Goal: Complete application form: Complete application form

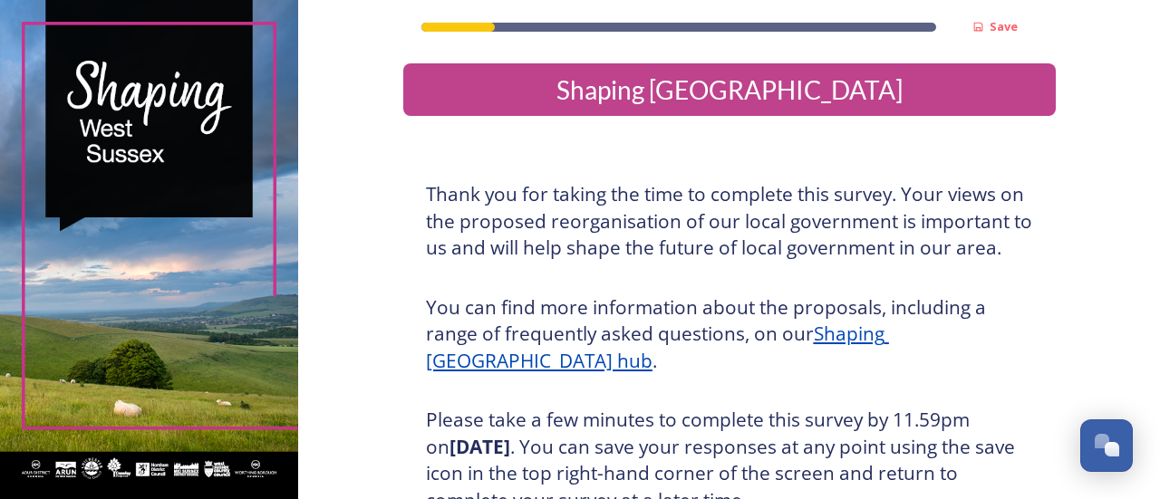
click at [718, 92] on div "Shaping [GEOGRAPHIC_DATA]" at bounding box center [730, 90] width 638 height 38
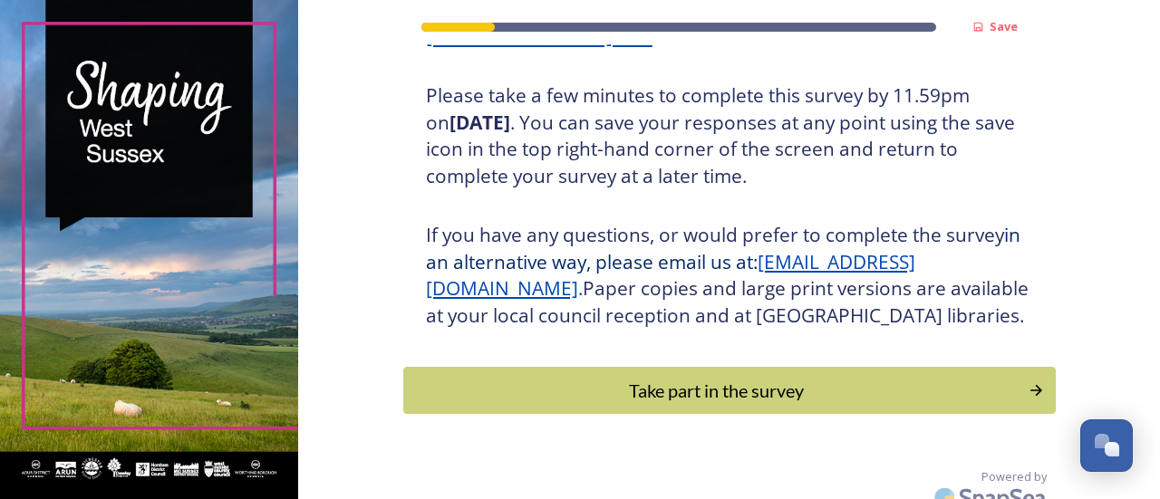
scroll to position [370, 0]
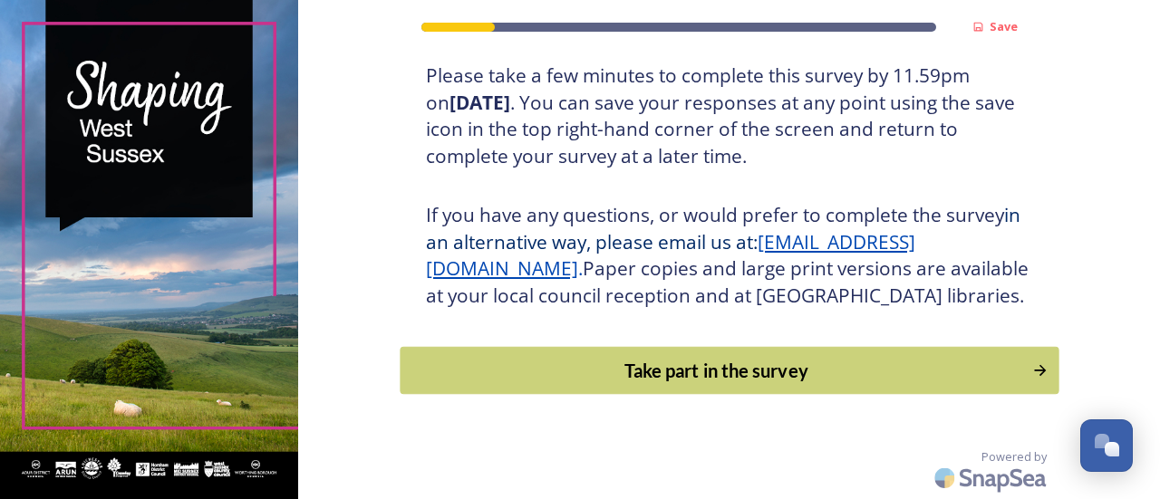
click at [920, 376] on div "Take part in the survey" at bounding box center [716, 370] width 613 height 27
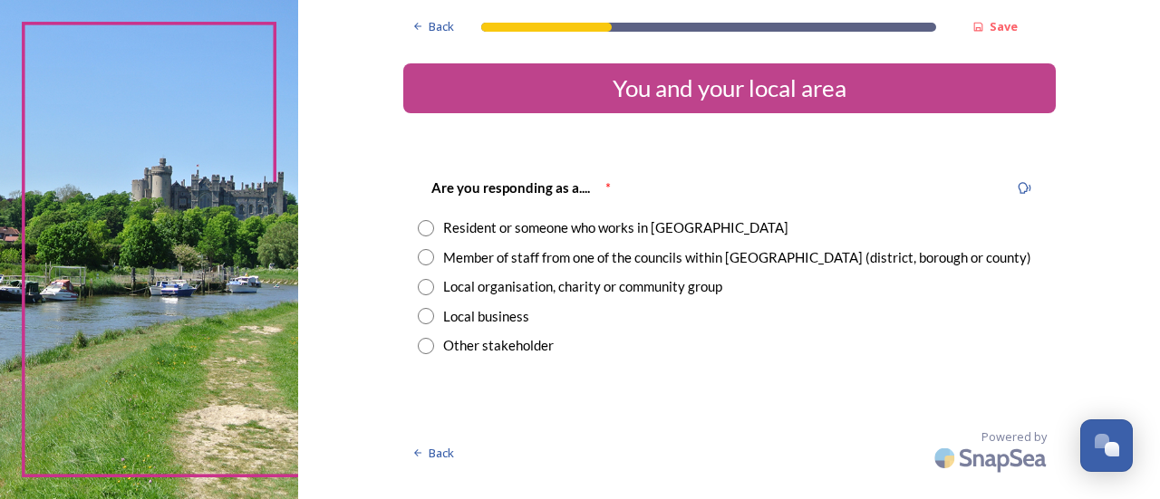
click at [428, 229] on input "radio" at bounding box center [426, 228] width 16 height 16
radio input "true"
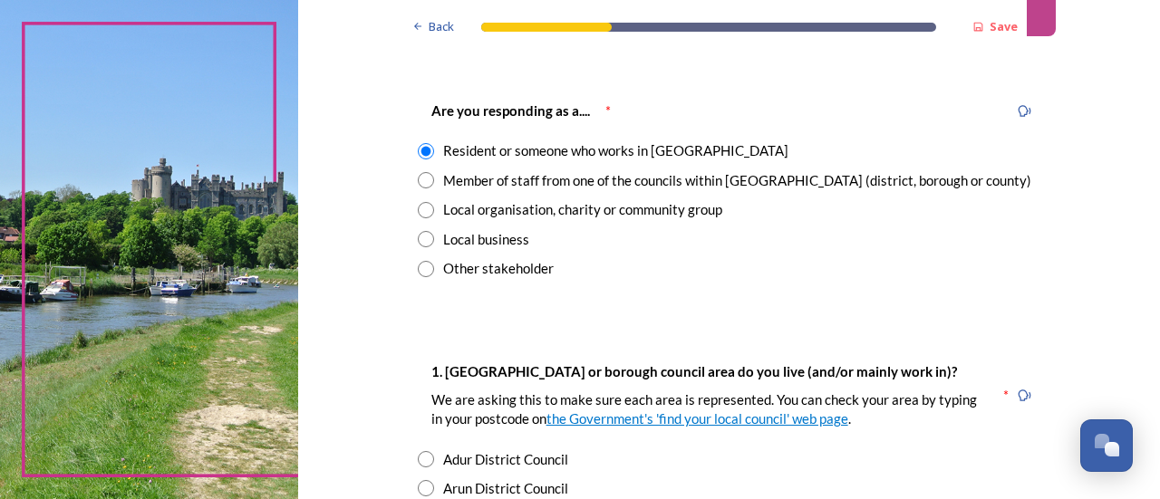
scroll to position [272, 0]
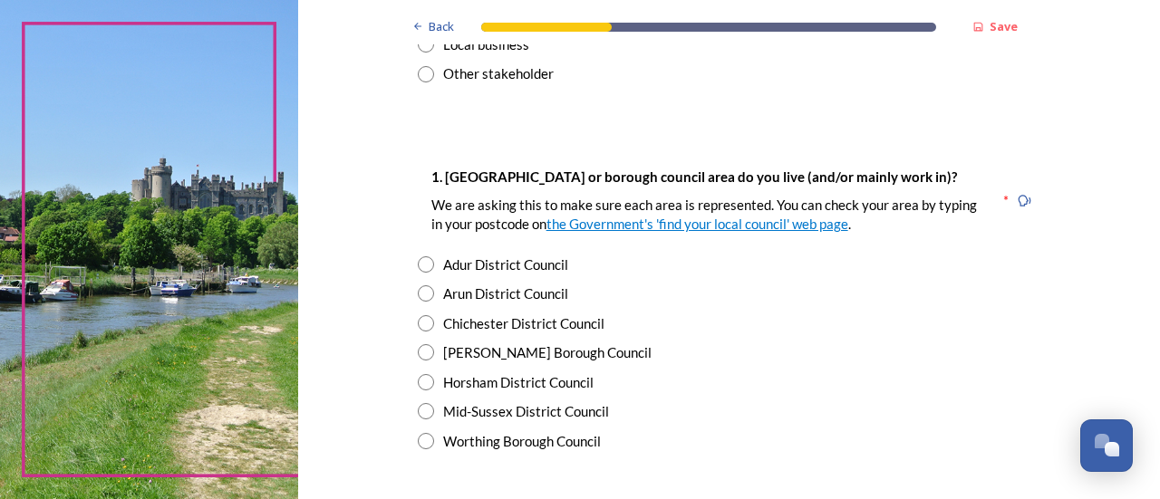
click at [424, 354] on input "radio" at bounding box center [426, 352] width 16 height 16
radio input "true"
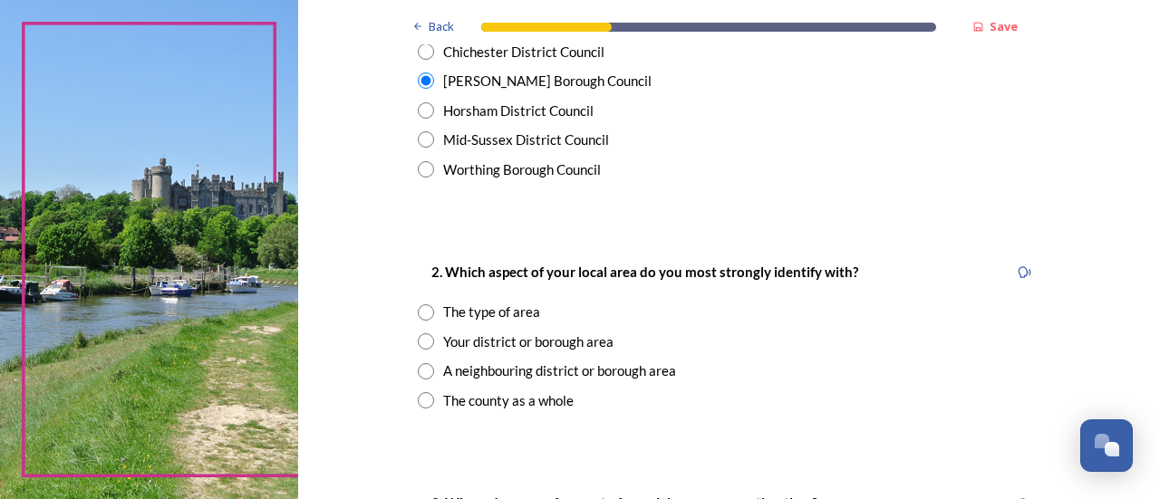
scroll to position [634, 0]
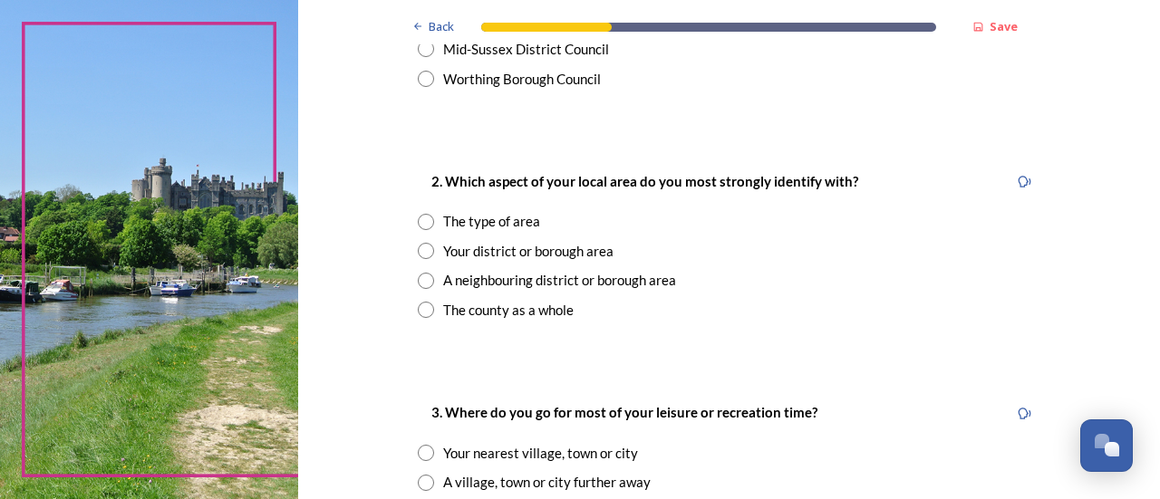
click at [420, 254] on input "radio" at bounding box center [426, 251] width 16 height 16
radio input "true"
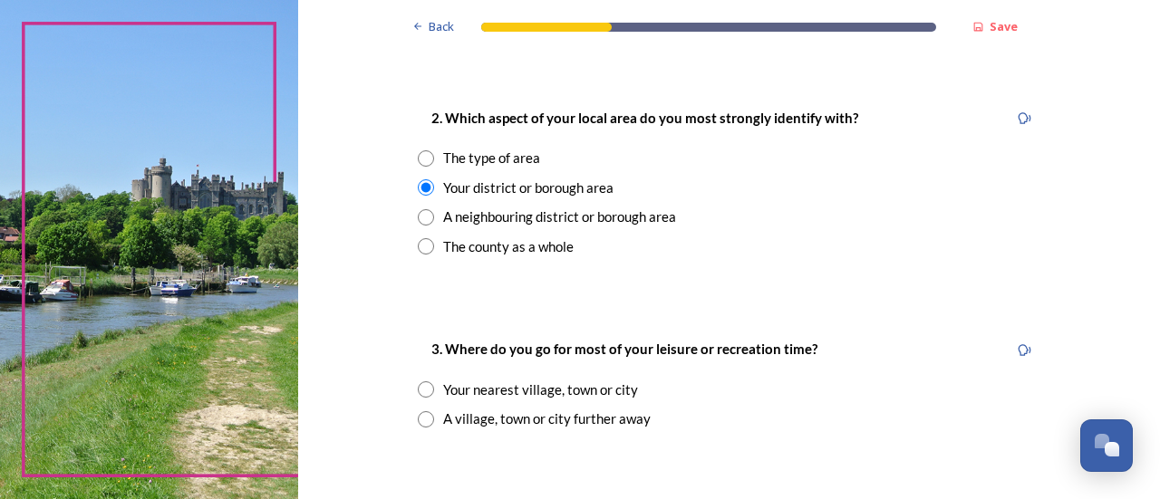
scroll to position [816, 0]
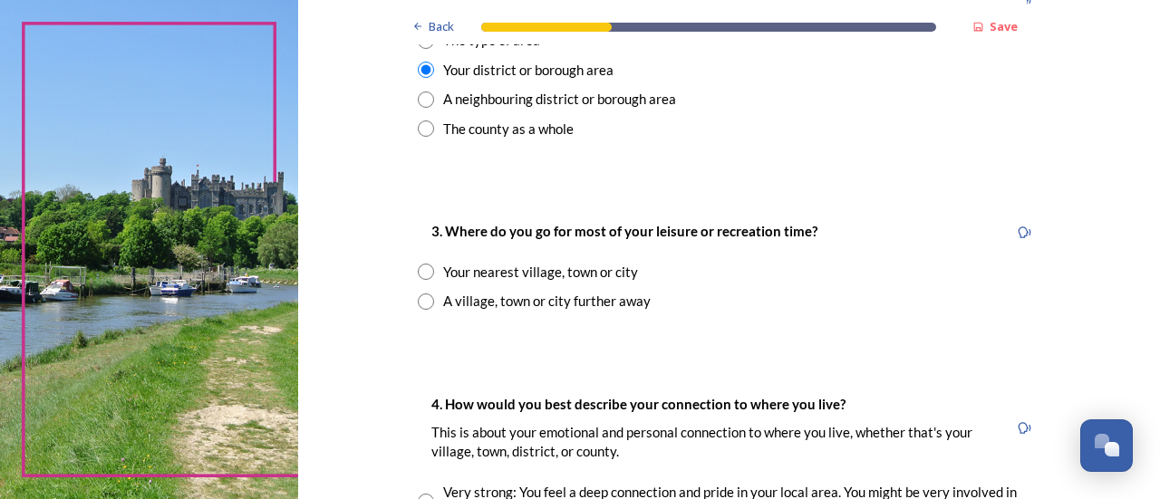
click at [419, 276] on input "radio" at bounding box center [426, 272] width 16 height 16
radio input "true"
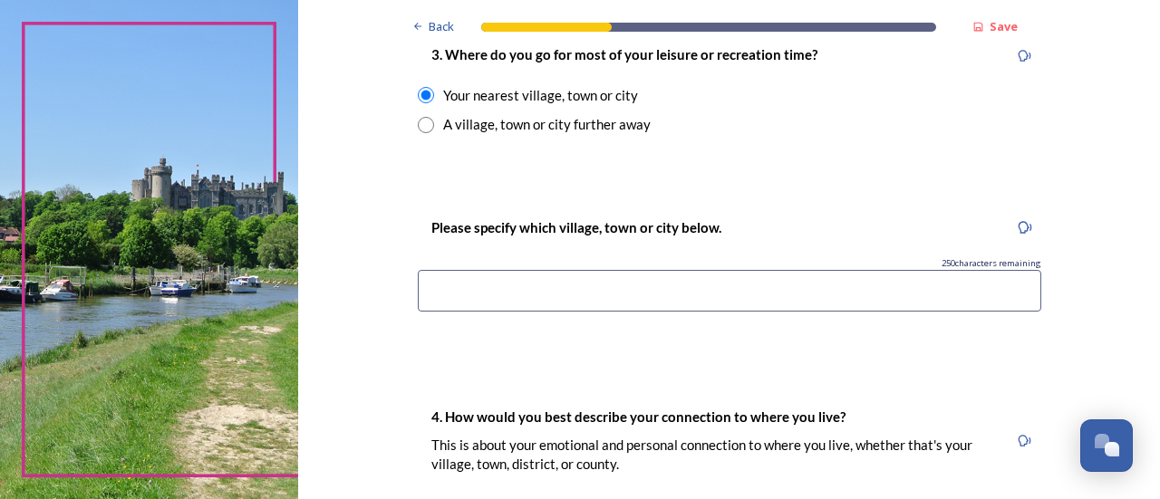
scroll to position [997, 0]
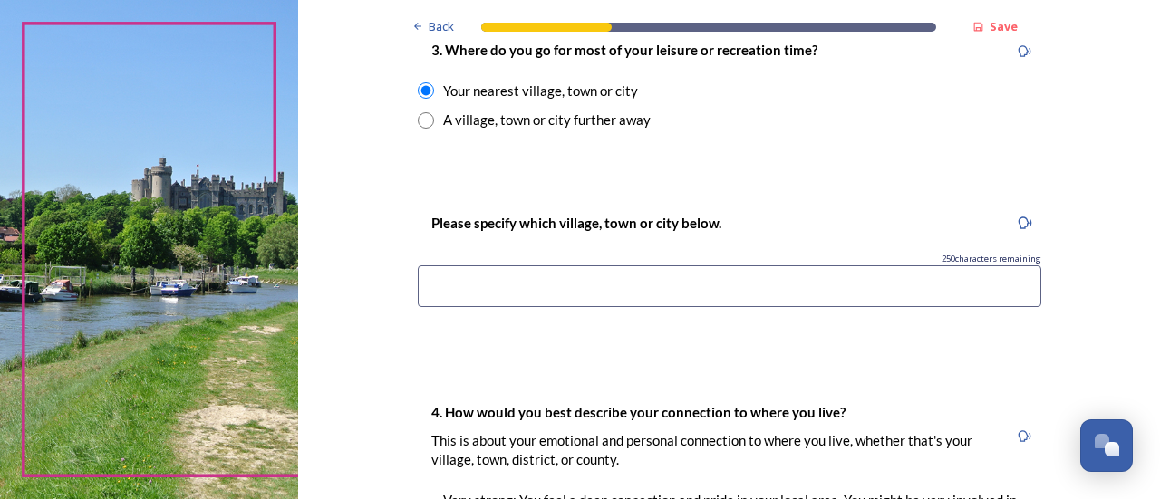
click at [517, 276] on input at bounding box center [729, 287] width 623 height 42
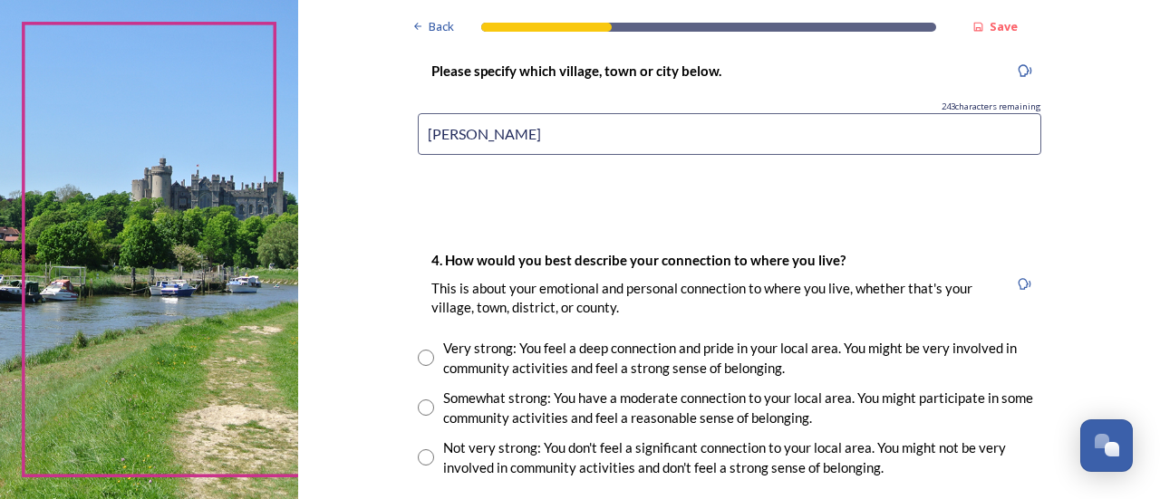
scroll to position [1269, 0]
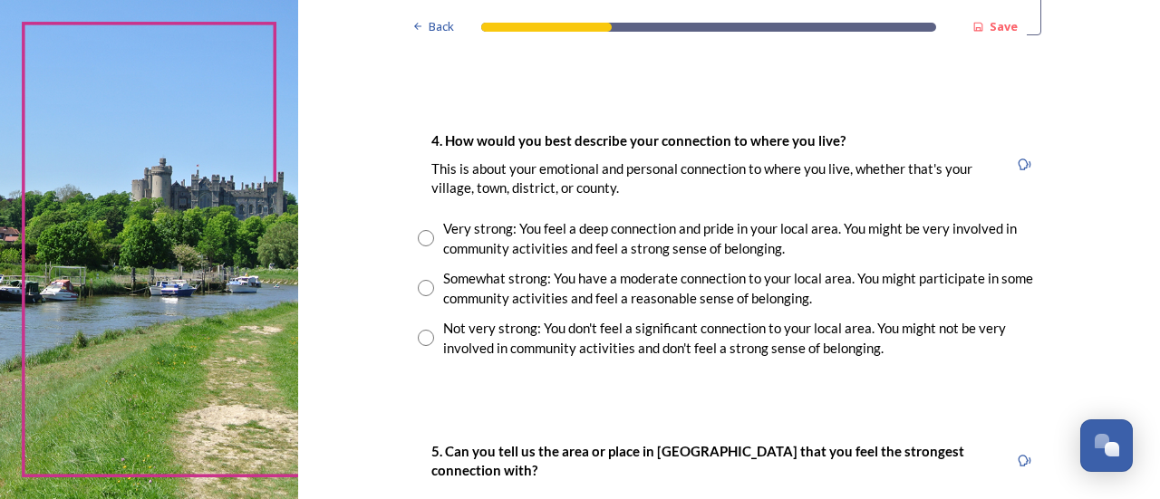
type input "[PERSON_NAME]"
click at [420, 240] on input "radio" at bounding box center [426, 238] width 16 height 16
radio input "true"
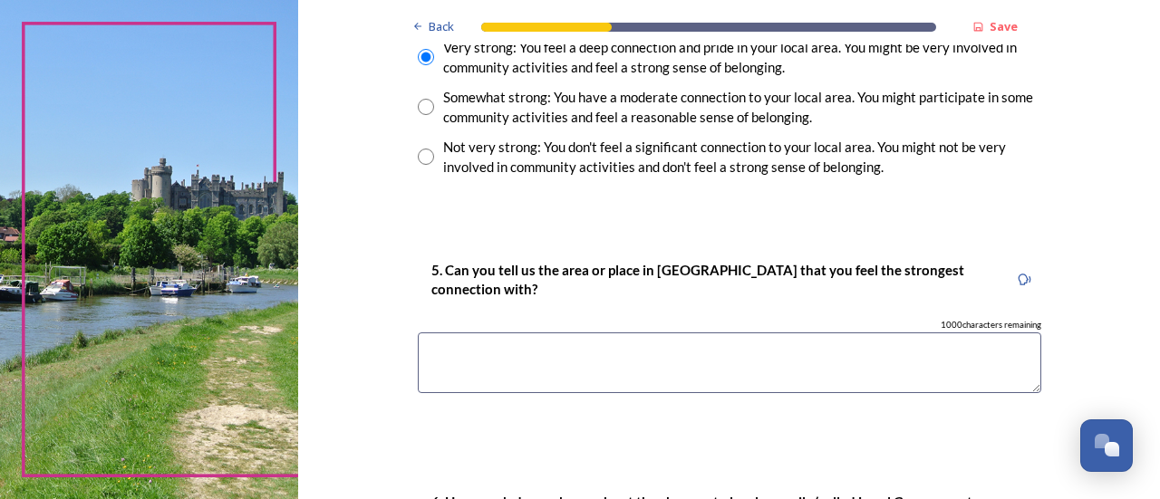
scroll to position [1541, 0]
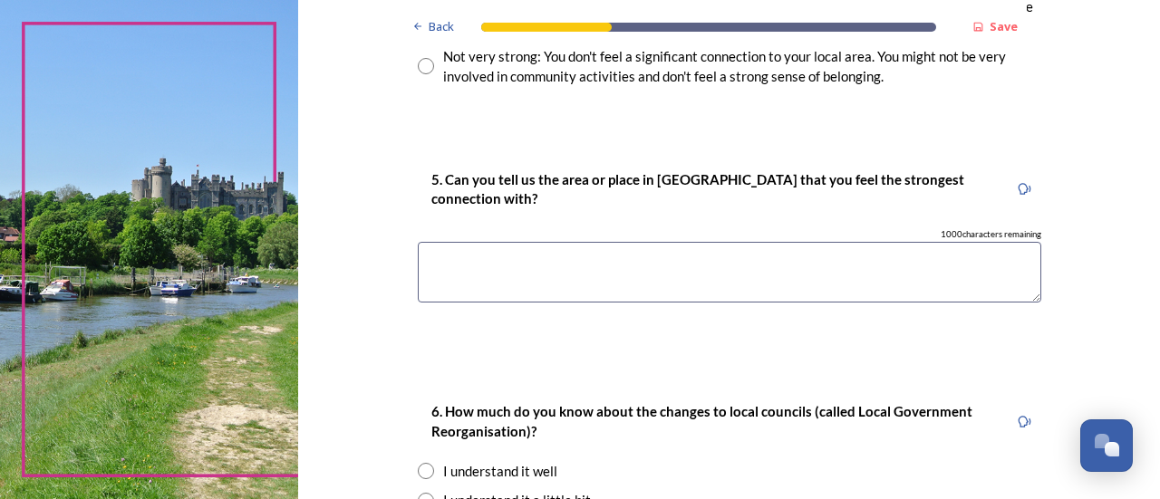
click at [460, 247] on textarea at bounding box center [729, 272] width 623 height 61
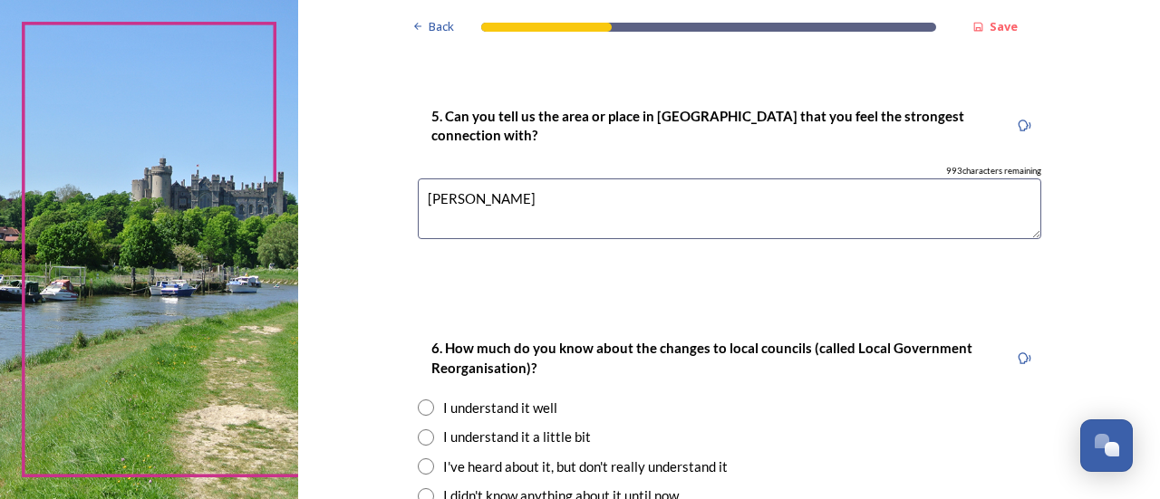
scroll to position [1722, 0]
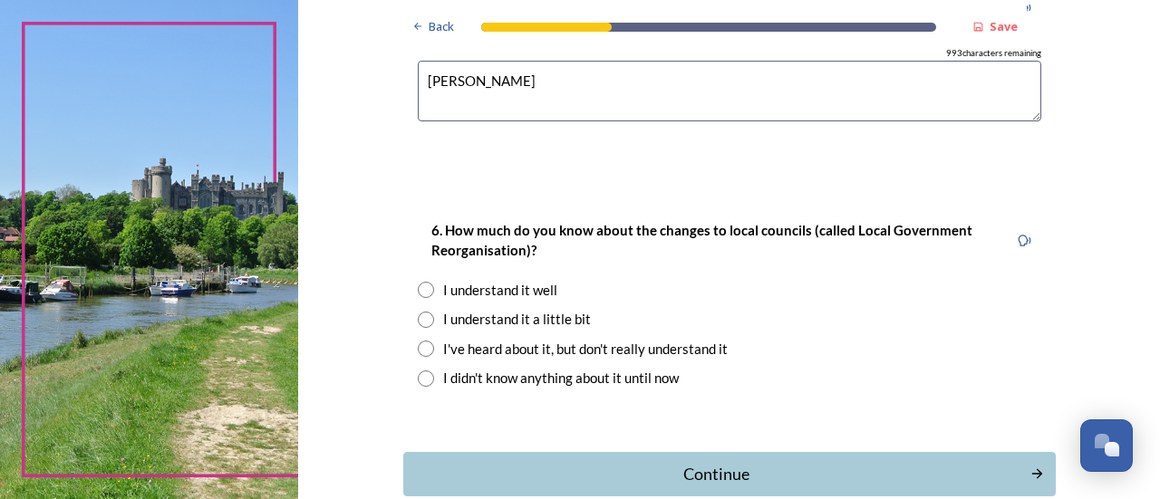
type textarea "[PERSON_NAME]"
click at [420, 318] on input "radio" at bounding box center [426, 320] width 16 height 16
radio input "true"
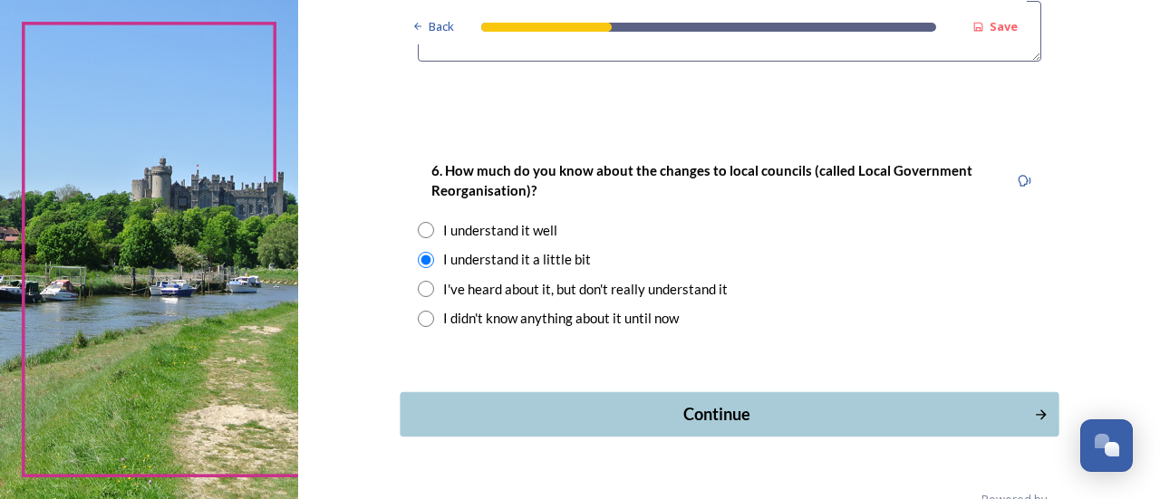
scroll to position [1822, 0]
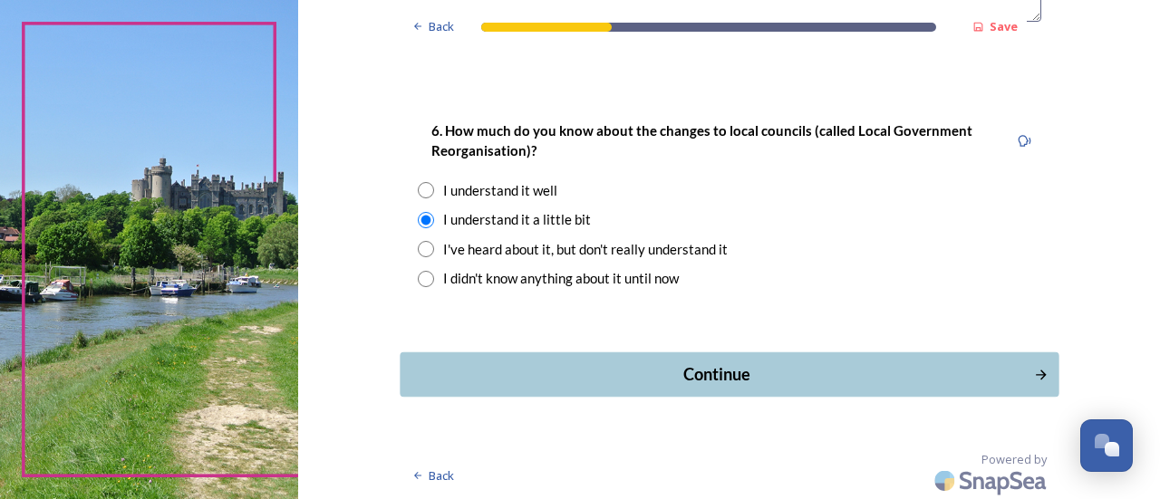
click at [710, 378] on div "Continue" at bounding box center [717, 374] width 614 height 24
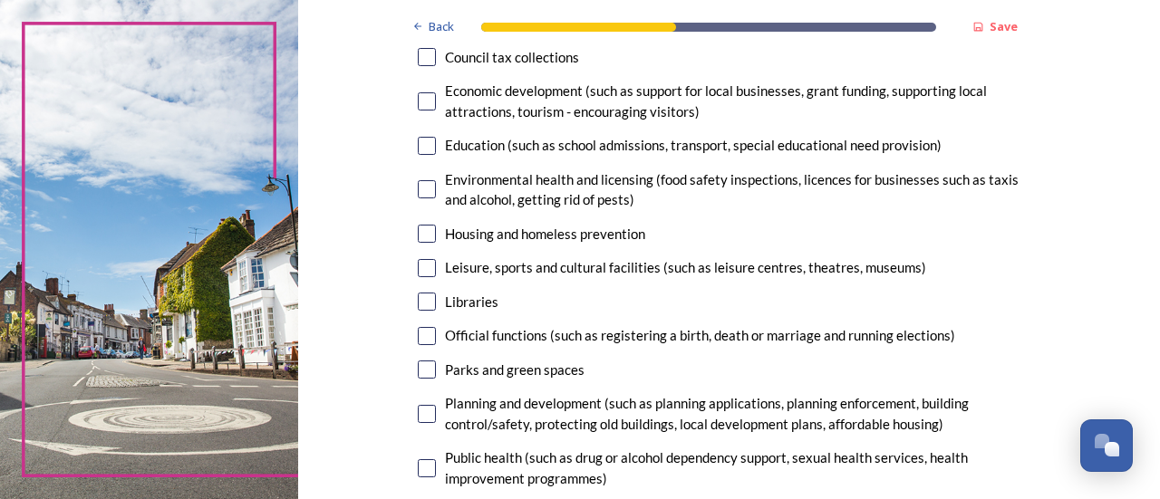
scroll to position [362, 0]
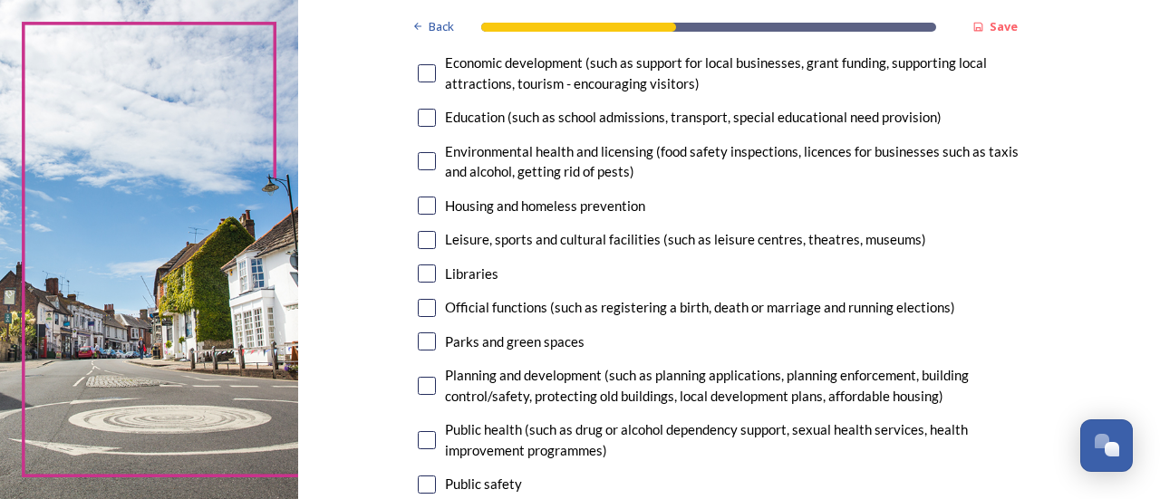
click at [418, 206] on input "checkbox" at bounding box center [427, 206] width 18 height 18
checkbox input "true"
click at [421, 242] on input "checkbox" at bounding box center [427, 240] width 18 height 18
checkbox input "true"
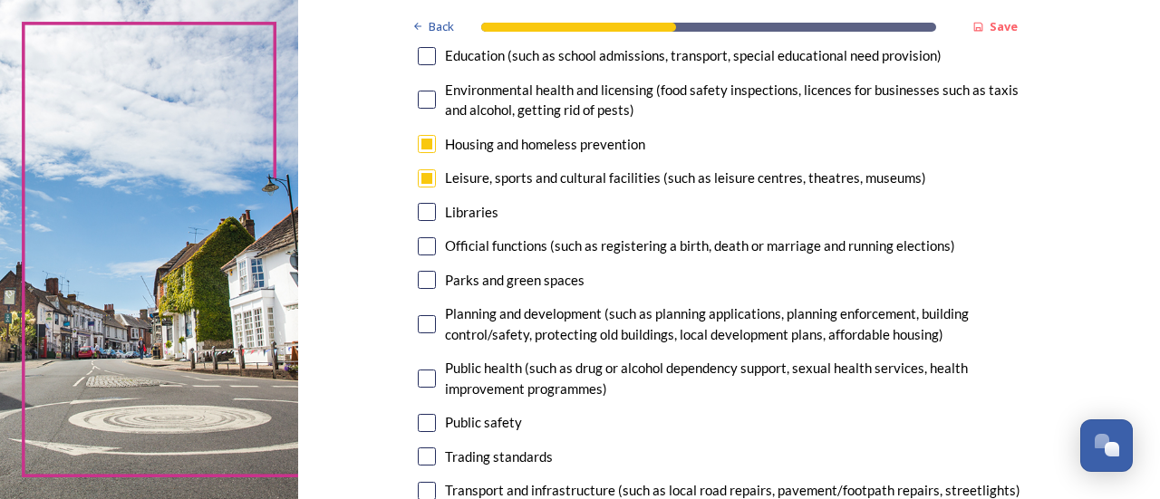
scroll to position [453, 0]
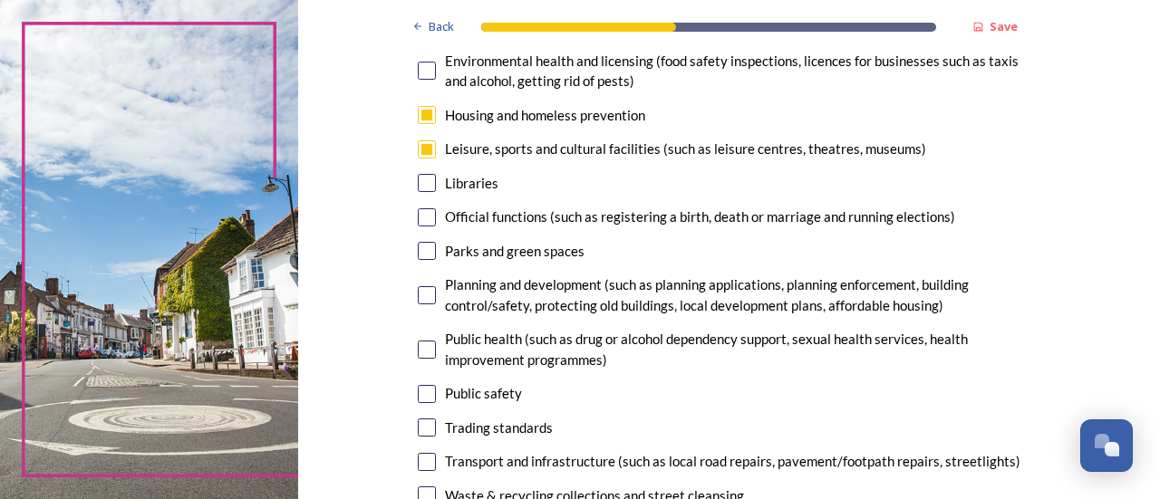
click at [420, 256] on input "checkbox" at bounding box center [427, 251] width 18 height 18
checkbox input "true"
click at [424, 301] on input "checkbox" at bounding box center [427, 295] width 18 height 18
checkbox input "true"
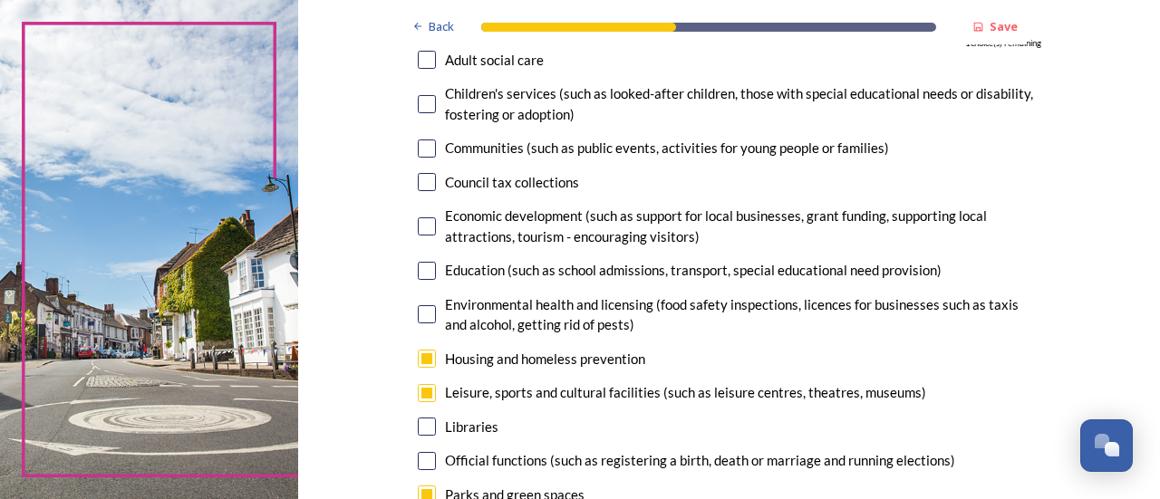
scroll to position [181, 0]
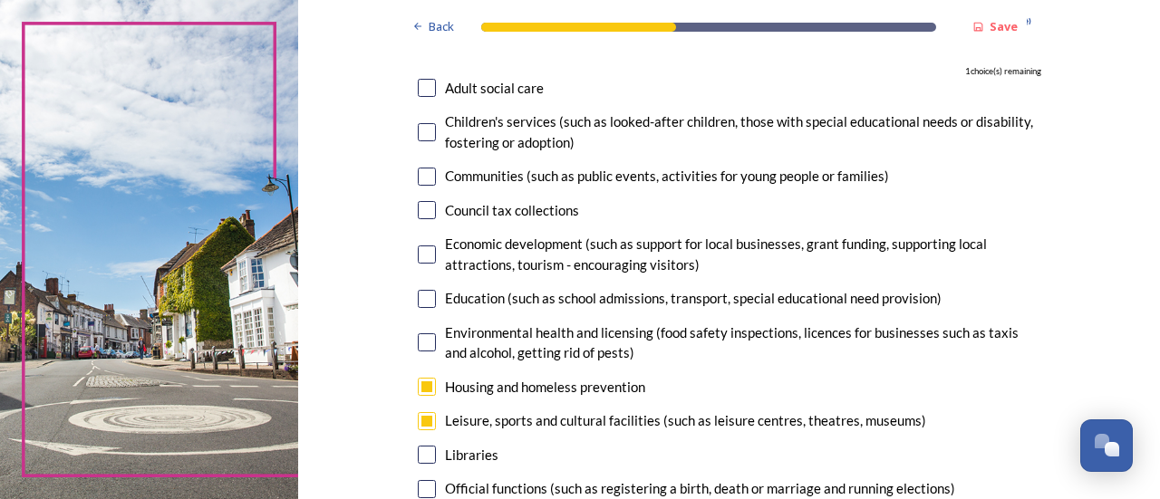
click at [418, 171] on input "checkbox" at bounding box center [427, 177] width 18 height 18
checkbox input "true"
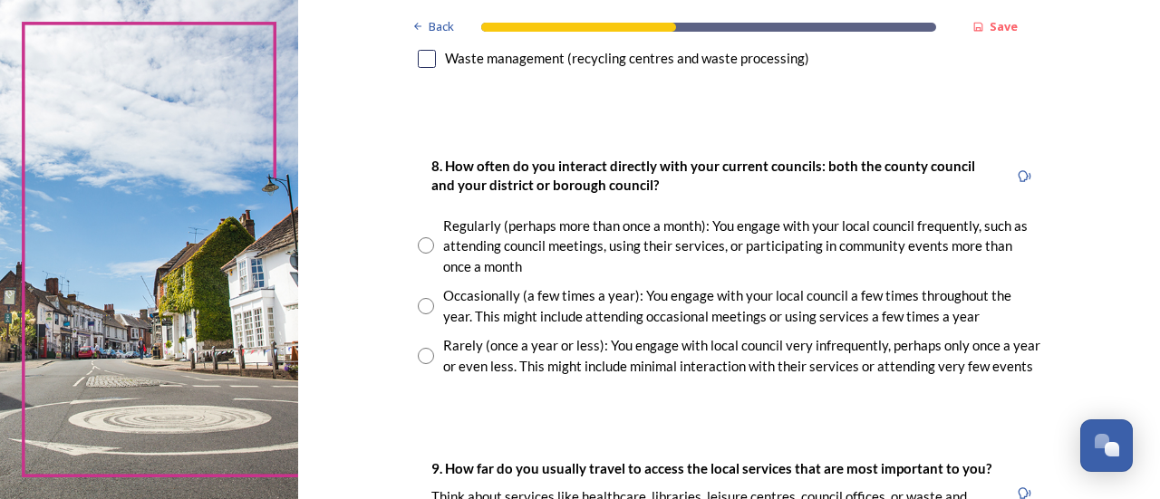
scroll to position [997, 0]
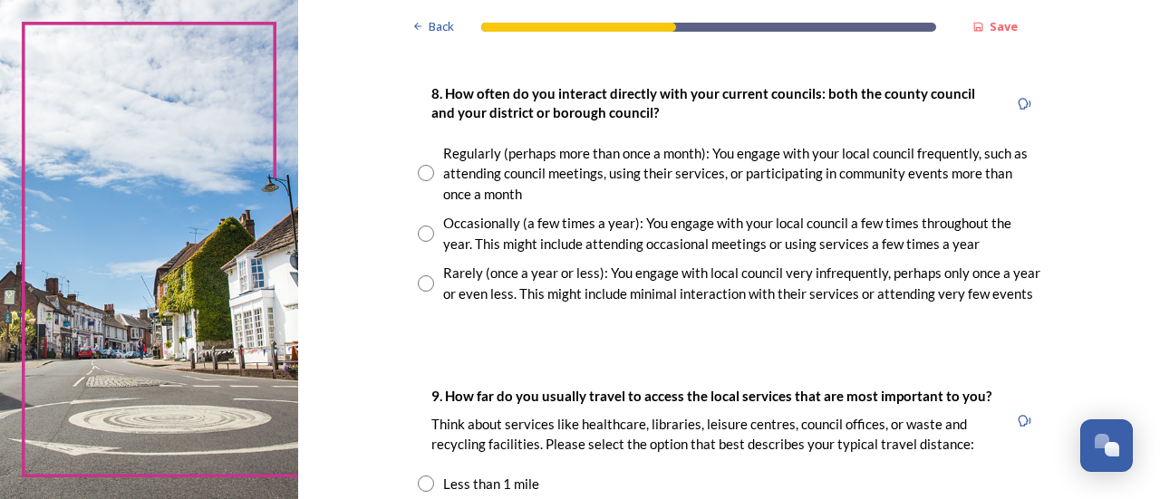
click at [418, 177] on input "radio" at bounding box center [426, 173] width 16 height 16
radio input "true"
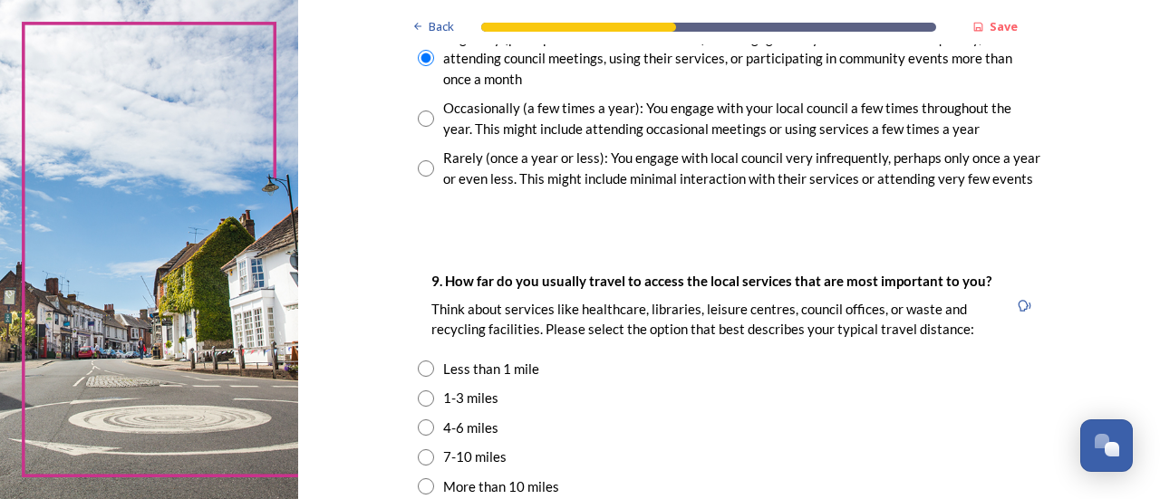
scroll to position [1178, 0]
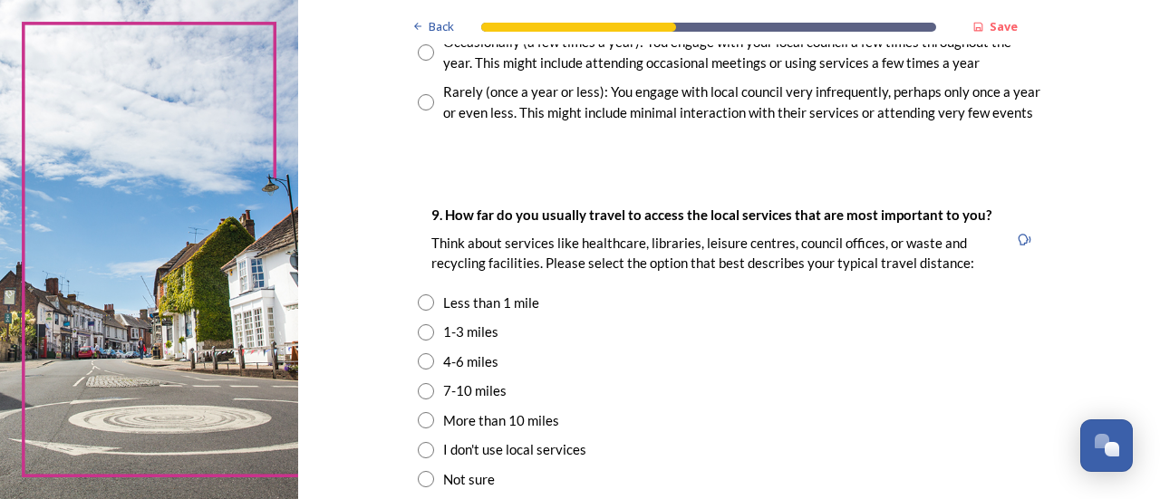
click at [425, 330] on input "radio" at bounding box center [426, 332] width 16 height 16
radio input "true"
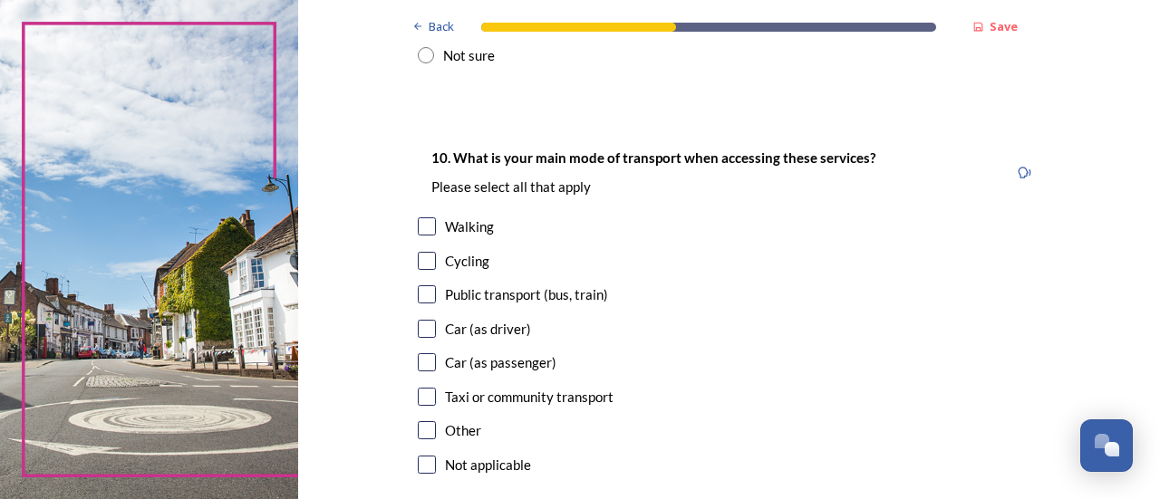
scroll to position [1631, 0]
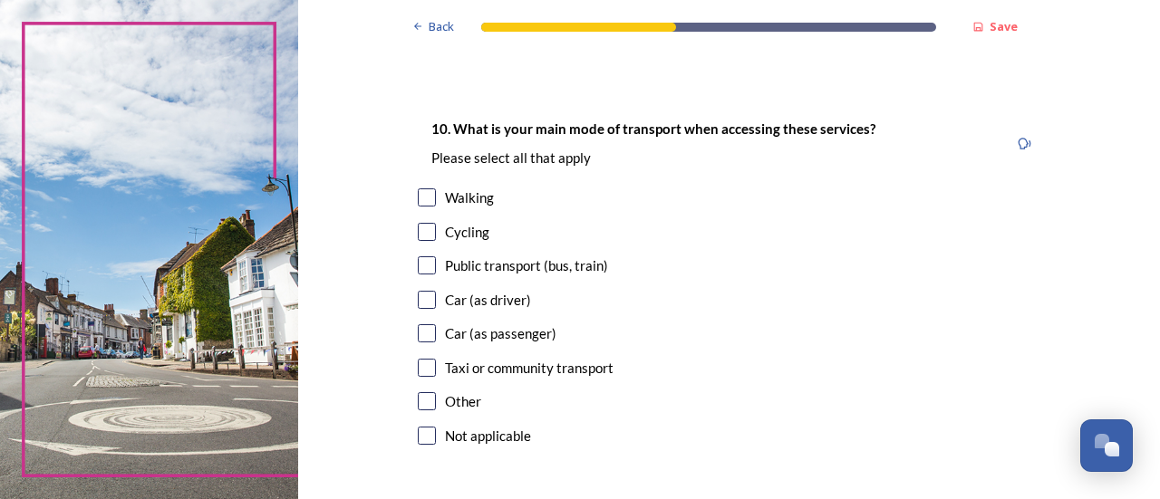
click at [420, 266] on input "checkbox" at bounding box center [427, 265] width 18 height 18
checkbox input "true"
click at [423, 297] on input "checkbox" at bounding box center [427, 300] width 18 height 18
checkbox input "true"
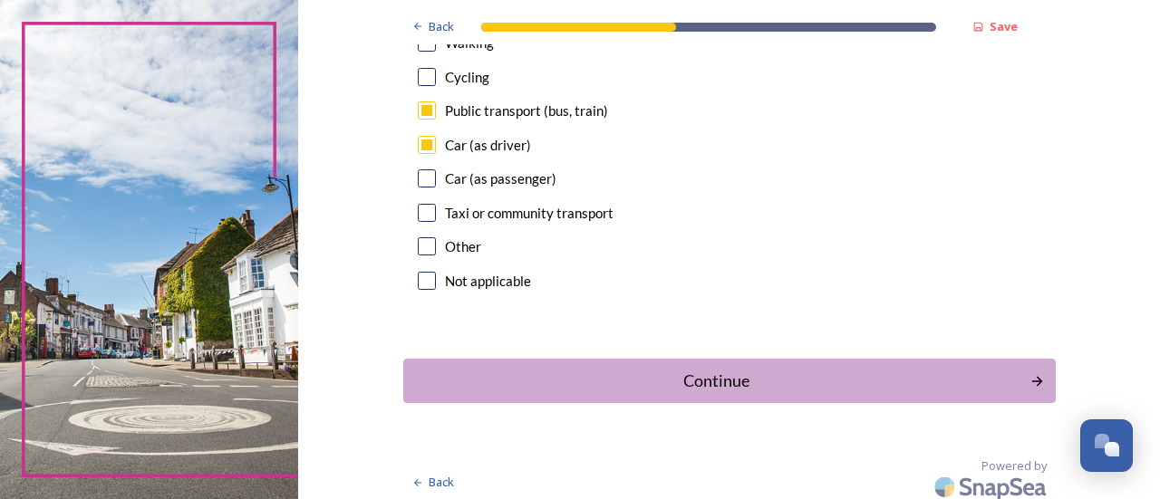
scroll to position [1794, 0]
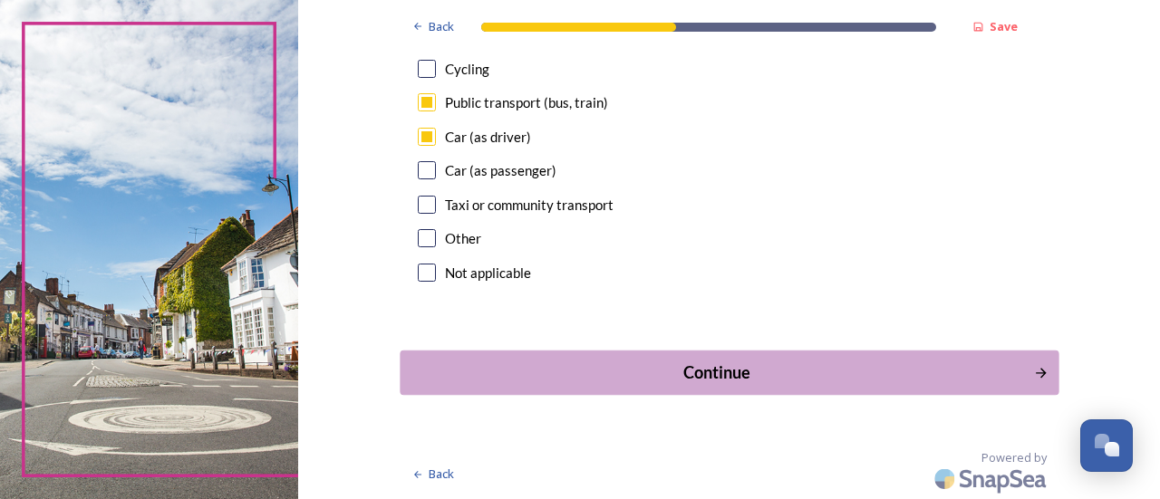
click at [720, 380] on div "Continue" at bounding box center [717, 373] width 614 height 24
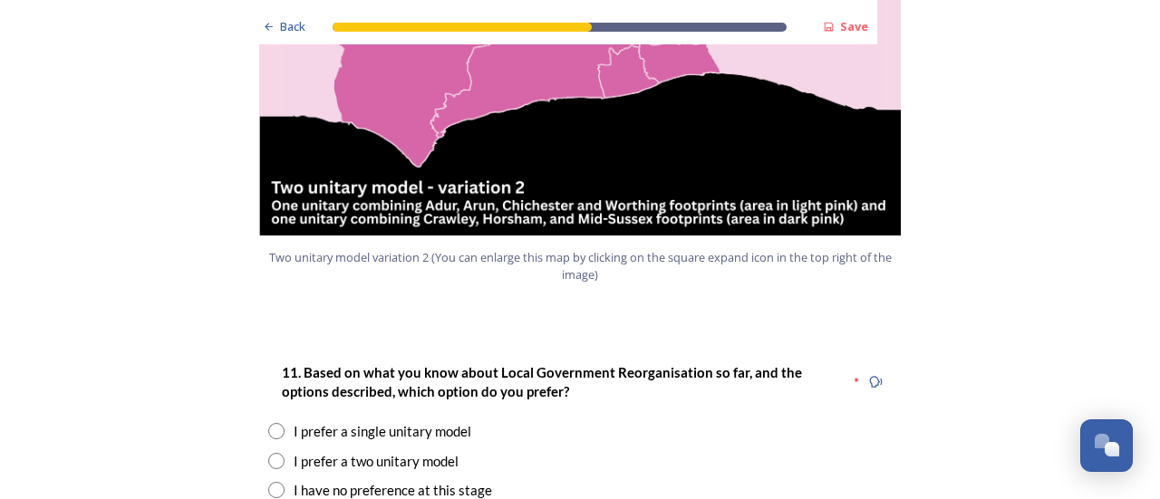
scroll to position [2175, 0]
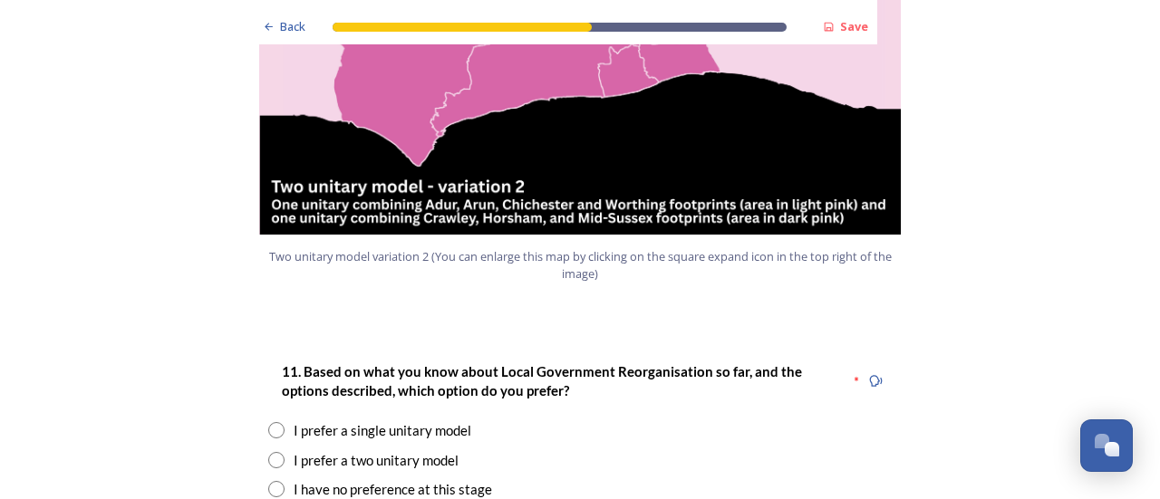
click at [270, 452] on input "radio" at bounding box center [276, 460] width 16 height 16
radio input "true"
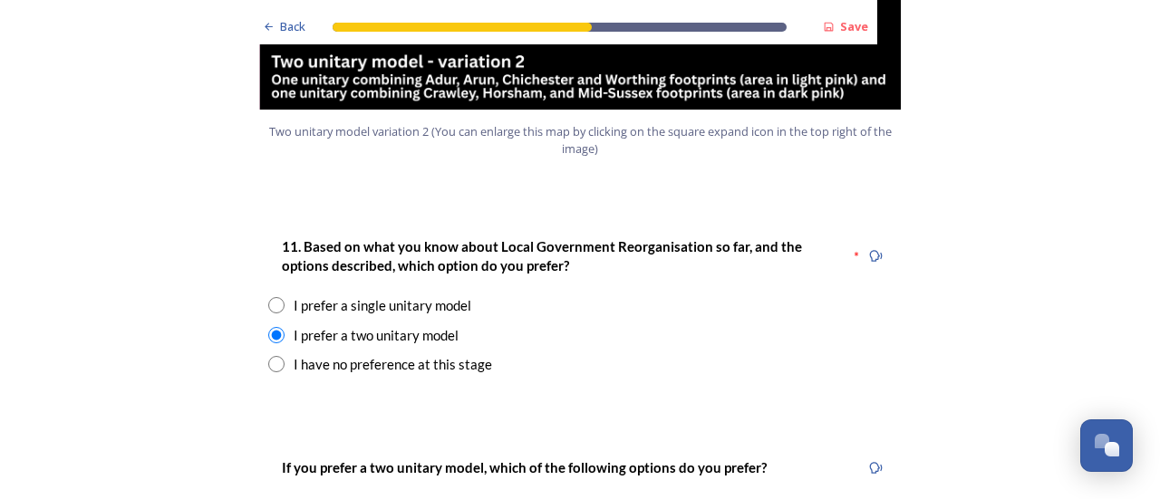
scroll to position [2356, 0]
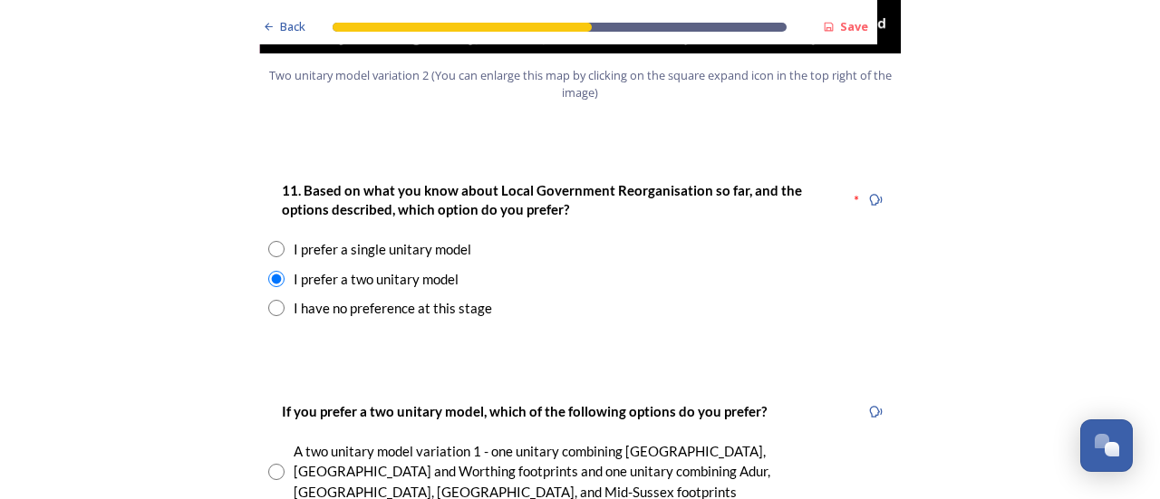
click at [272, 300] on input "radio" at bounding box center [276, 308] width 16 height 16
radio input "true"
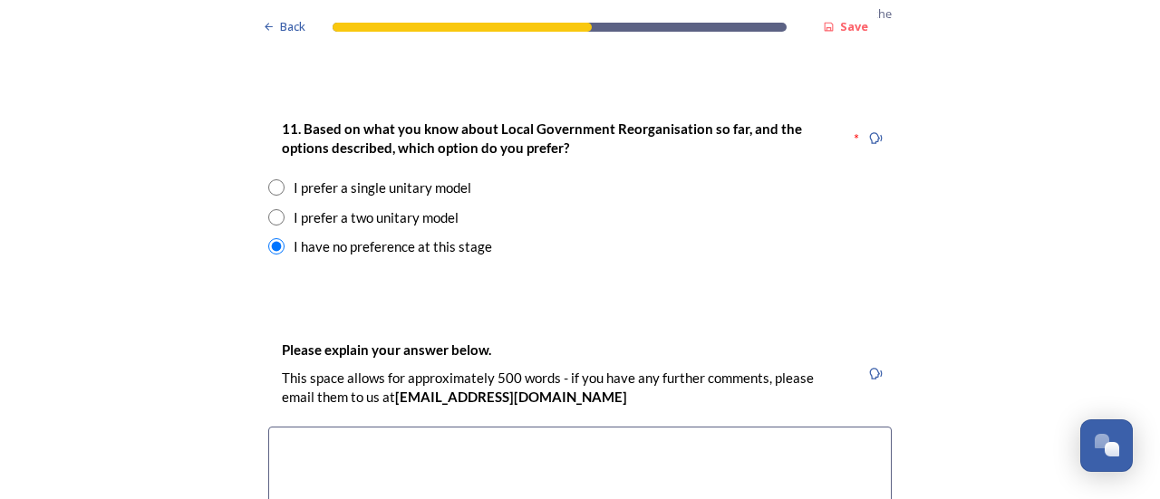
scroll to position [2447, 0]
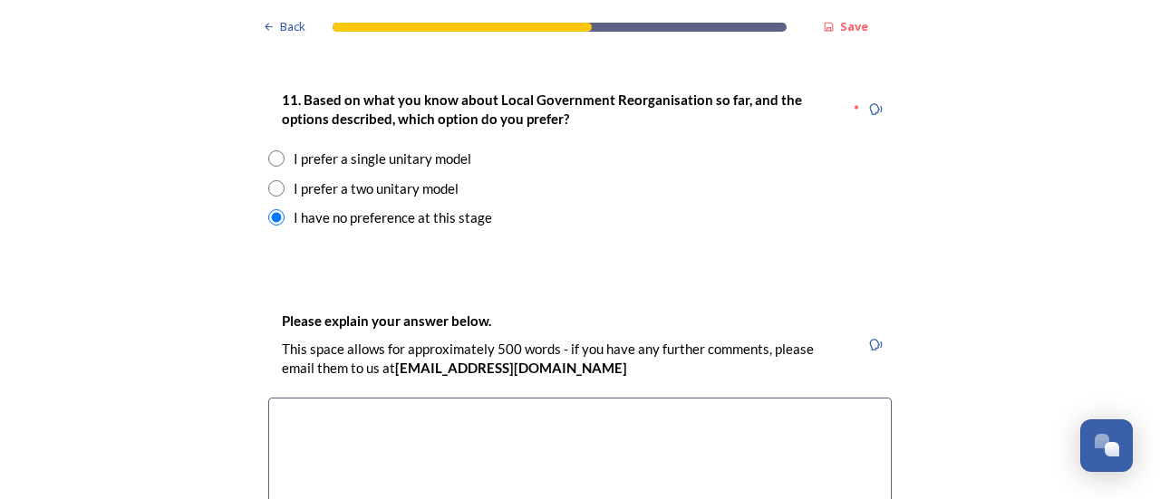
click at [409, 398] on textarea at bounding box center [579, 500] width 623 height 204
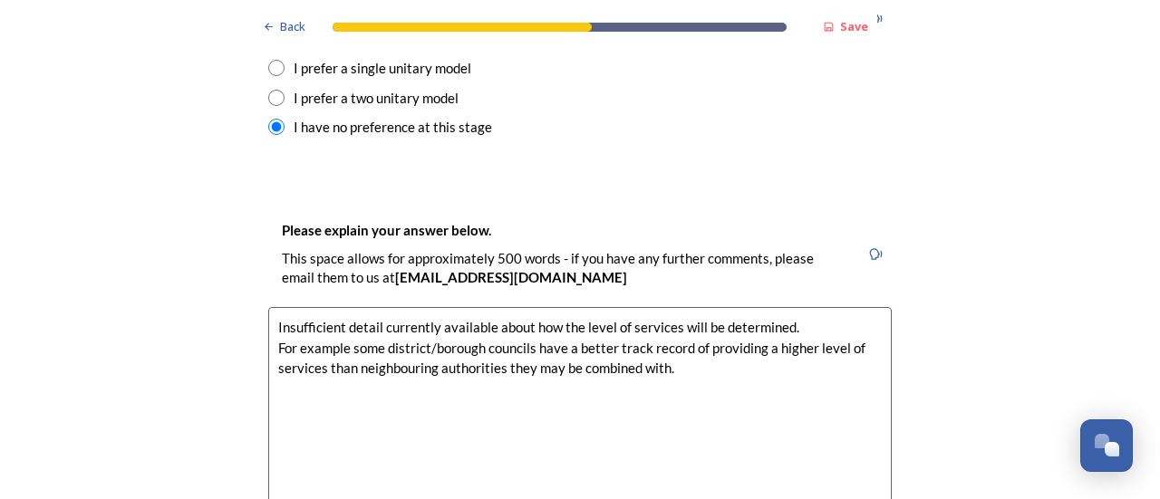
scroll to position [2628, 0]
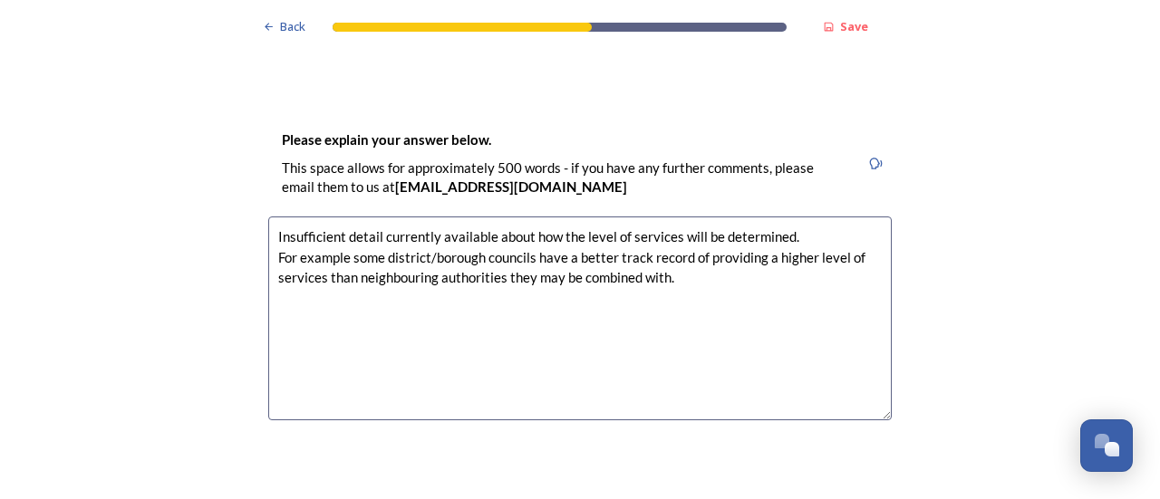
click at [677, 217] on textarea "Insufficient detail currently available about how the level of services will be…" at bounding box center [579, 319] width 623 height 204
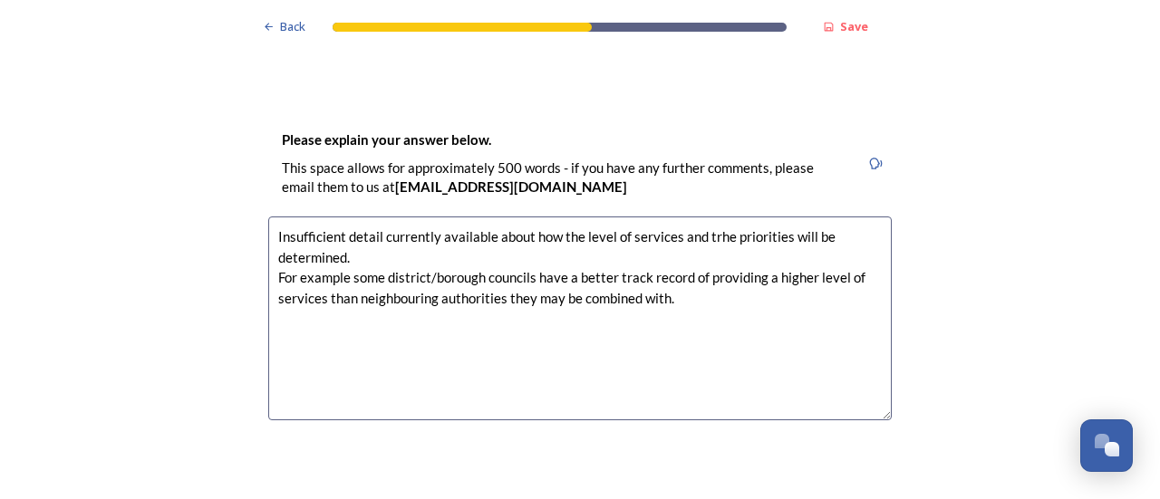
click at [710, 217] on textarea "Insufficient detail currently available about how the level of services and trh…" at bounding box center [579, 319] width 623 height 204
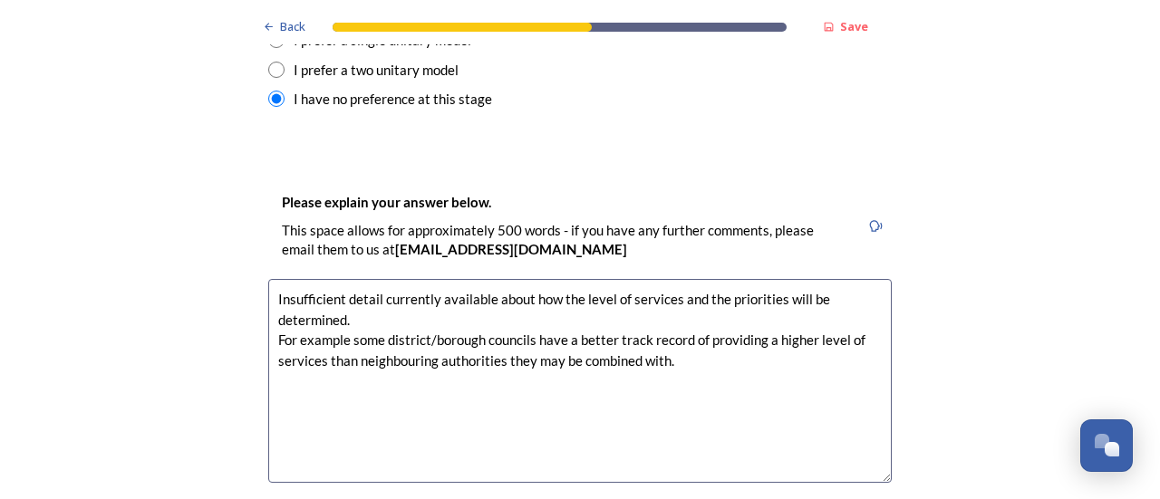
scroll to position [2537, 0]
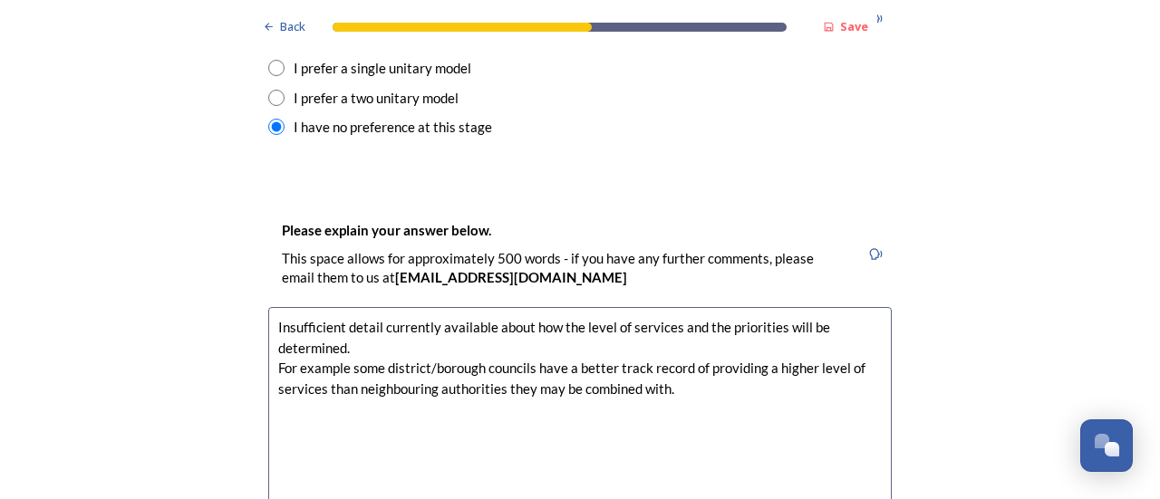
click at [382, 307] on textarea "Insufficient detail currently available about how the level of services and the…" at bounding box center [579, 409] width 623 height 204
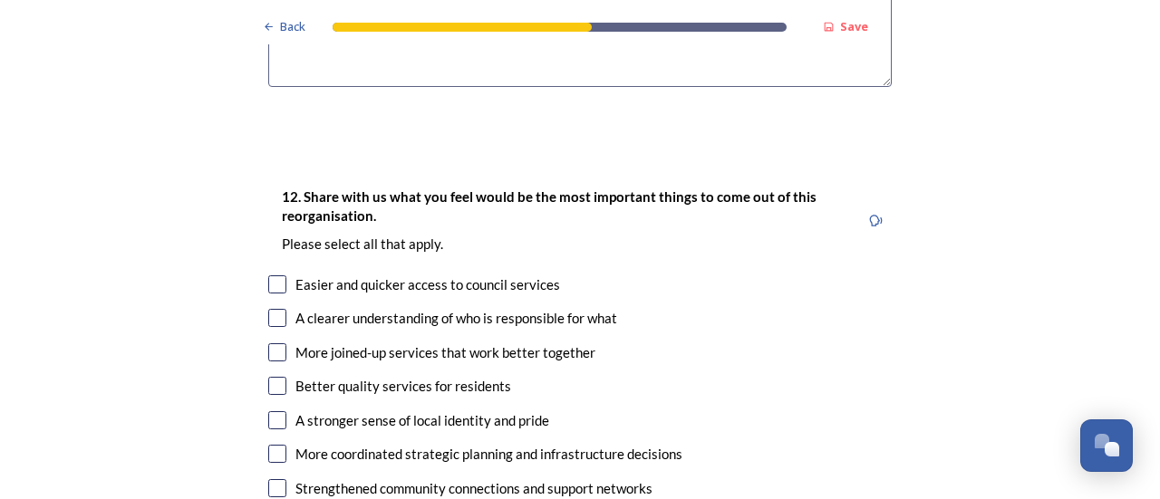
scroll to position [2991, 0]
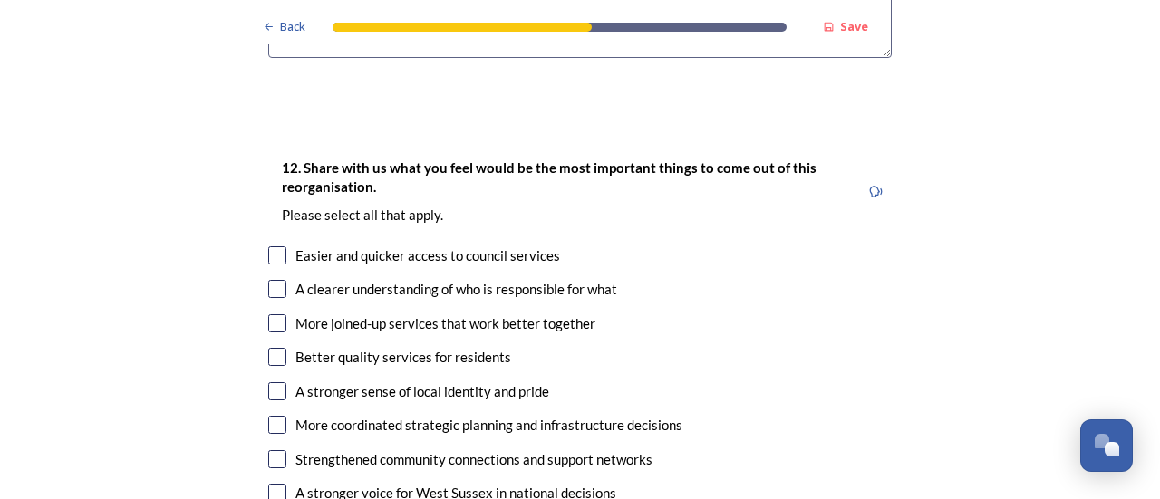
type textarea "Insufficient detail currently available about how the level of services and the…"
click at [268, 280] on input "checkbox" at bounding box center [277, 289] width 18 height 18
checkbox input "true"
click at [270, 314] on input "checkbox" at bounding box center [277, 323] width 18 height 18
checkbox input "true"
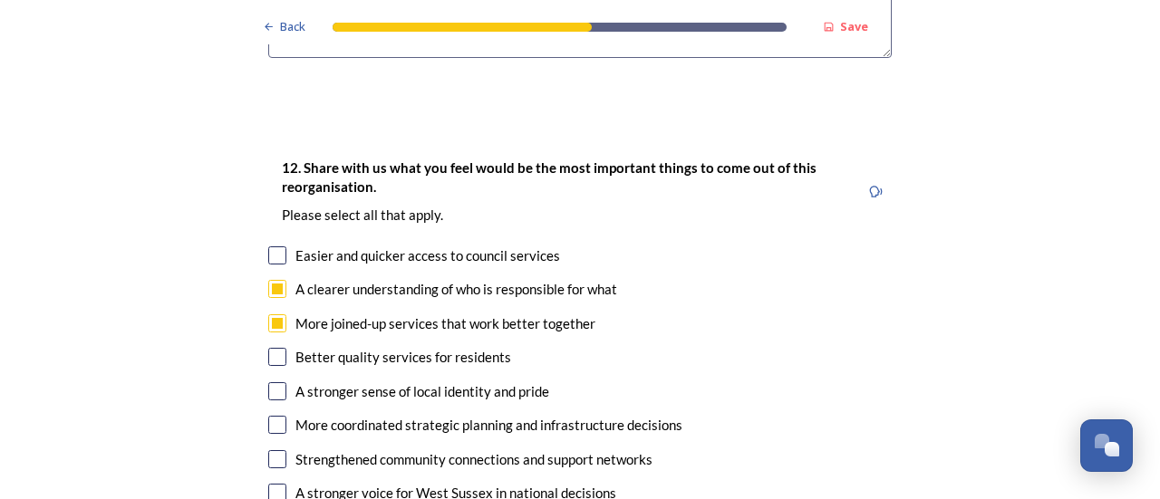
click at [268, 348] on input "checkbox" at bounding box center [277, 357] width 18 height 18
checkbox input "true"
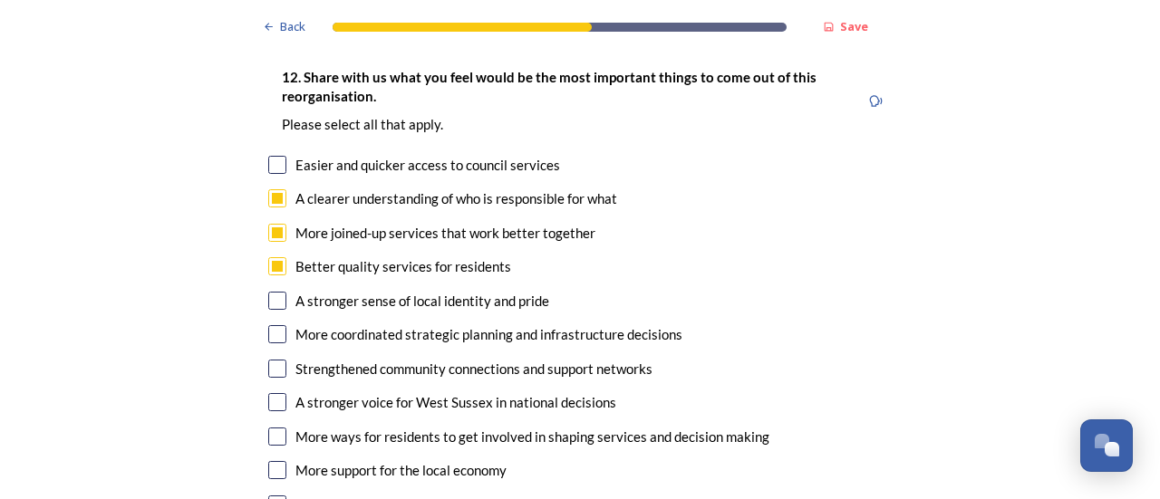
click at [274, 325] on input "checkbox" at bounding box center [277, 334] width 18 height 18
checkbox input "true"
click at [275, 360] on input "checkbox" at bounding box center [277, 369] width 18 height 18
checkbox input "true"
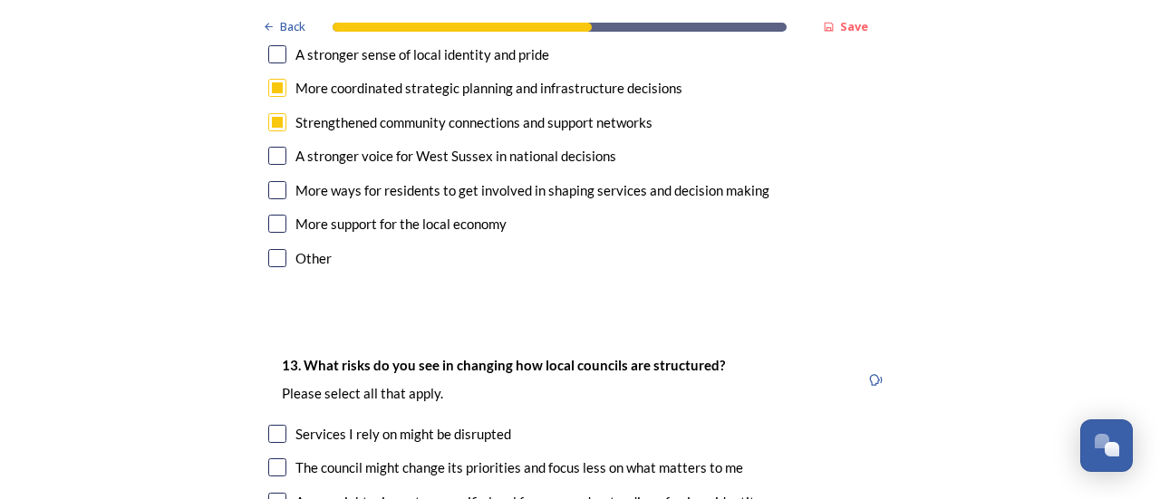
scroll to position [3444, 0]
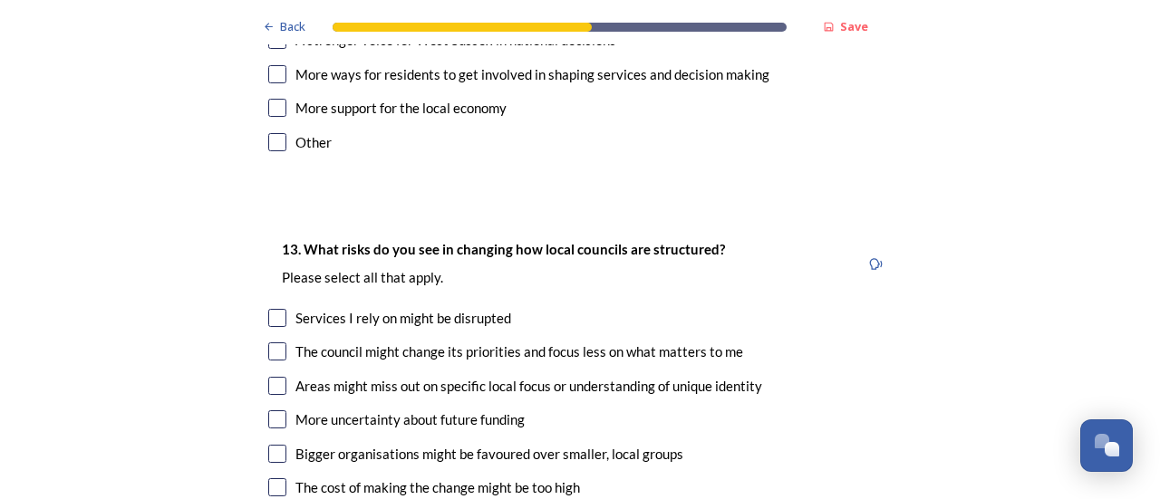
click at [273, 343] on input "checkbox" at bounding box center [277, 352] width 18 height 18
checkbox input "true"
click at [273, 377] on input "checkbox" at bounding box center [277, 386] width 18 height 18
checkbox input "true"
click at [271, 411] on input "checkbox" at bounding box center [277, 420] width 18 height 18
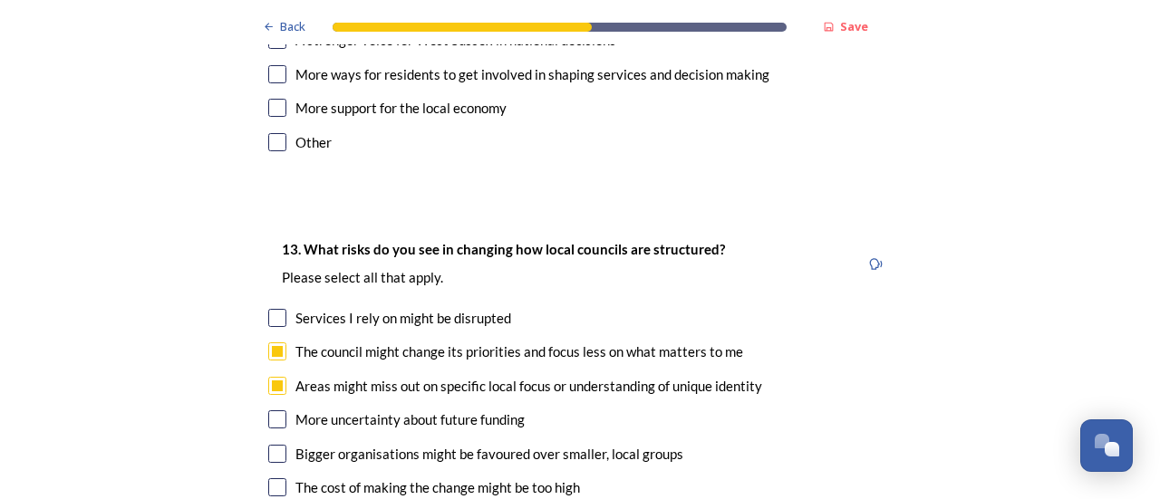
checkbox input "true"
click at [275, 445] on input "checkbox" at bounding box center [277, 454] width 18 height 18
checkbox input "true"
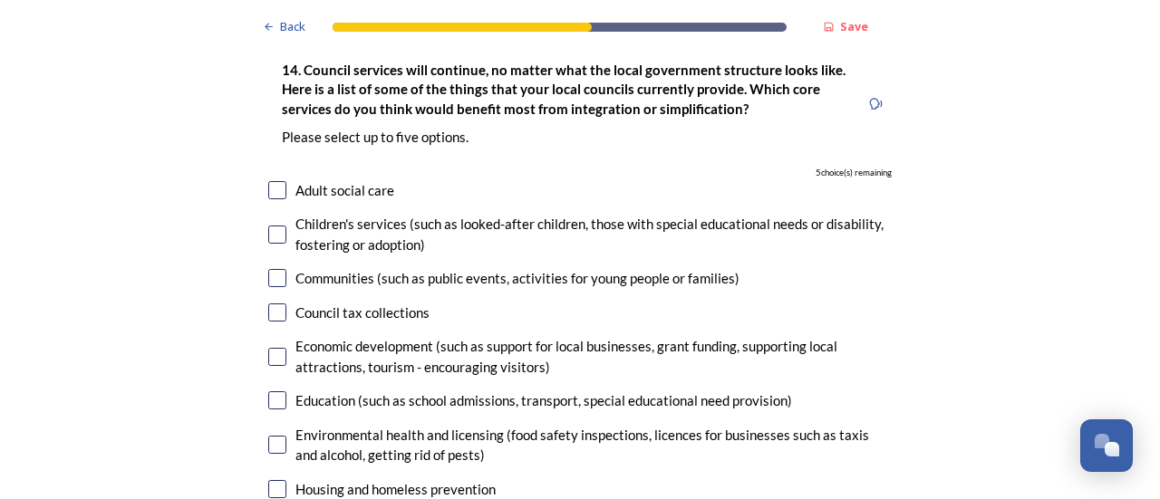
scroll to position [4078, 0]
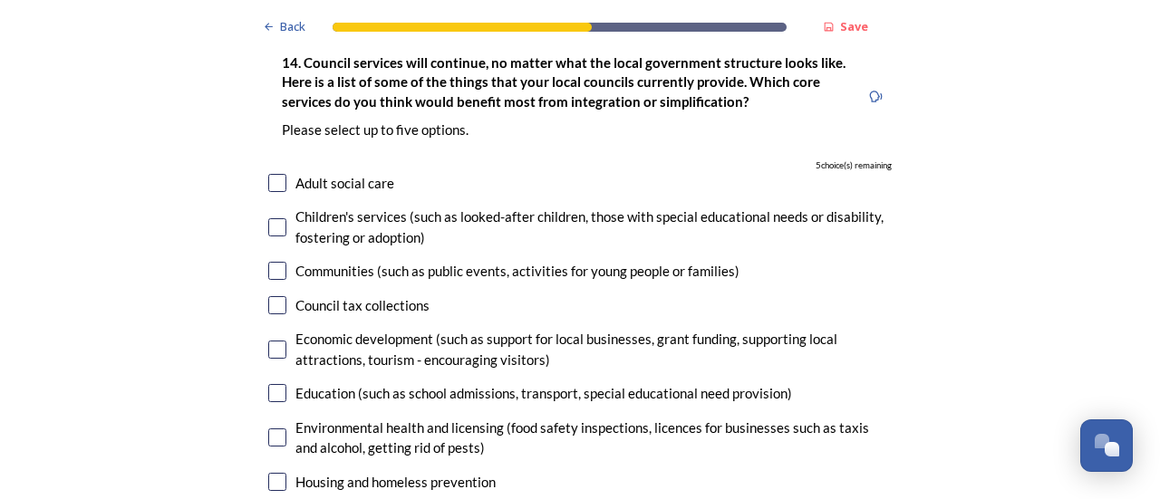
click at [268, 262] on input "checkbox" at bounding box center [277, 271] width 18 height 18
checkbox input "true"
click at [277, 341] on input "checkbox" at bounding box center [277, 350] width 18 height 18
checkbox input "true"
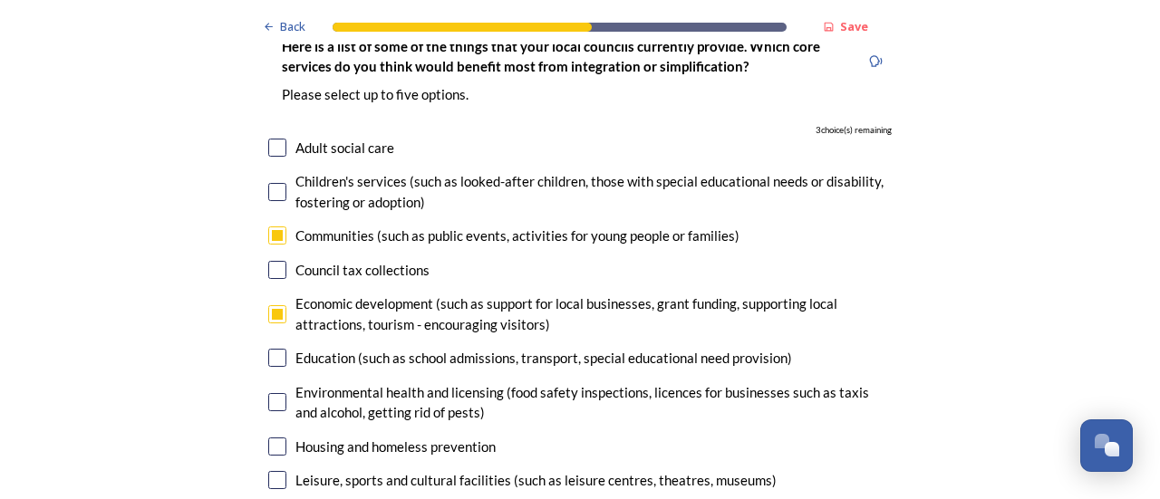
scroll to position [4169, 0]
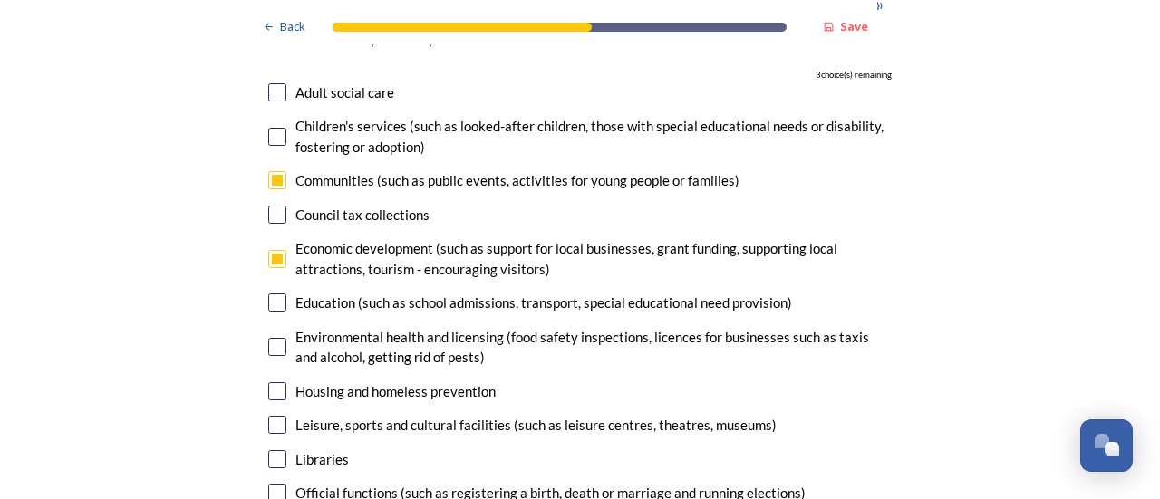
click at [275, 338] on input "checkbox" at bounding box center [277, 347] width 18 height 18
checkbox input "true"
click at [268, 382] on input "checkbox" at bounding box center [277, 391] width 18 height 18
checkbox input "true"
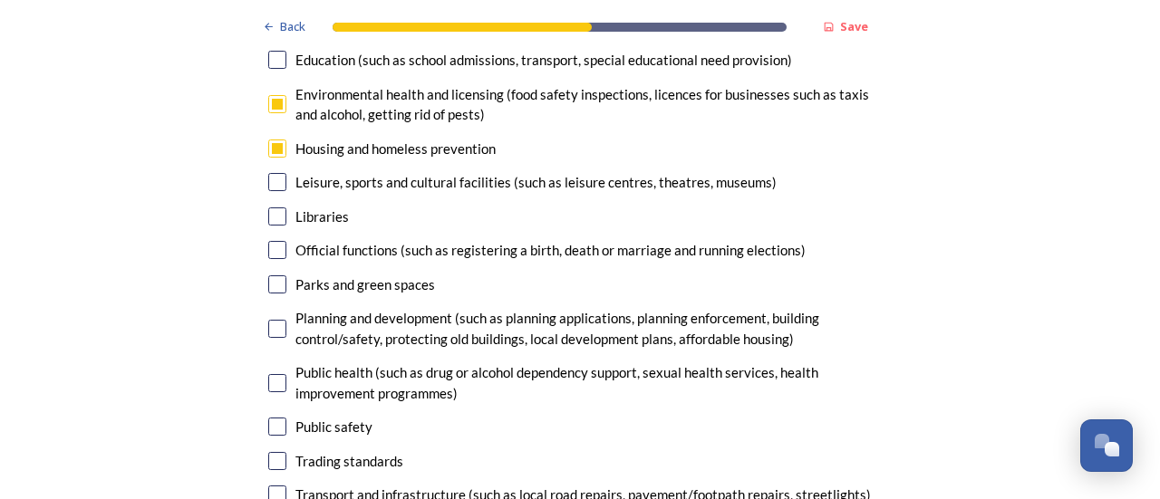
scroll to position [4441, 0]
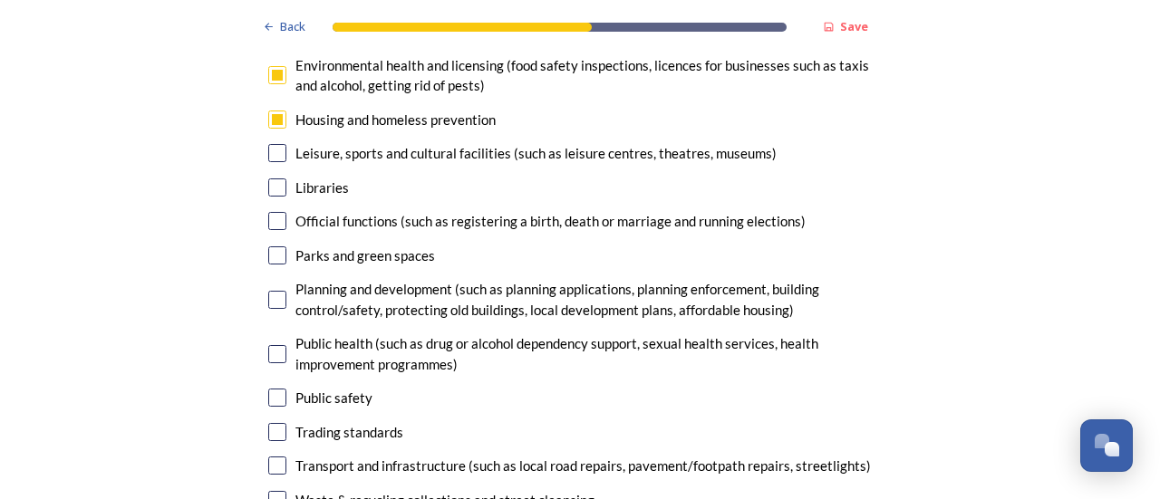
click at [268, 291] on input "checkbox" at bounding box center [277, 300] width 18 height 18
checkbox input "true"
click at [272, 345] on input "checkbox" at bounding box center [277, 354] width 18 height 18
checkbox input "false"
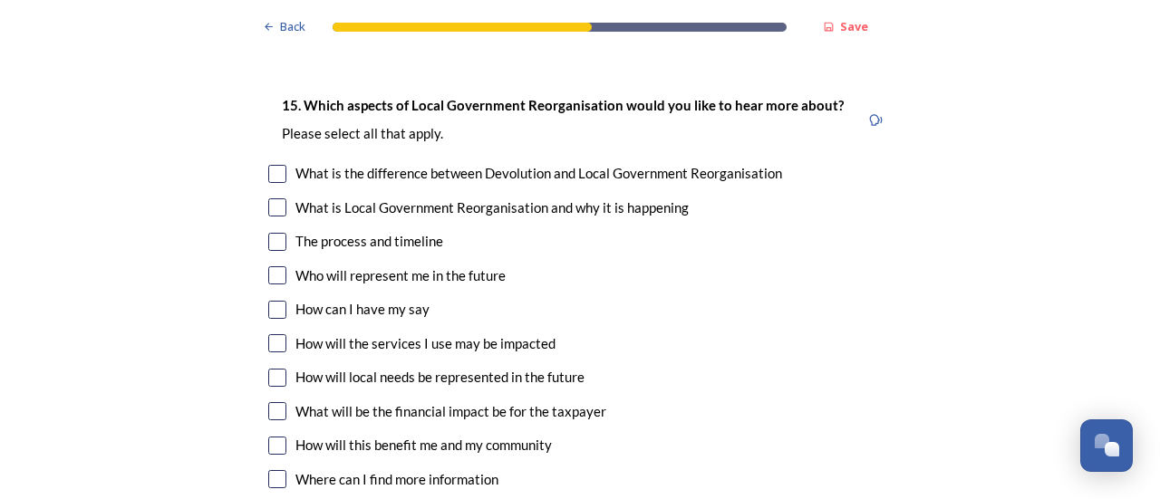
scroll to position [4984, 0]
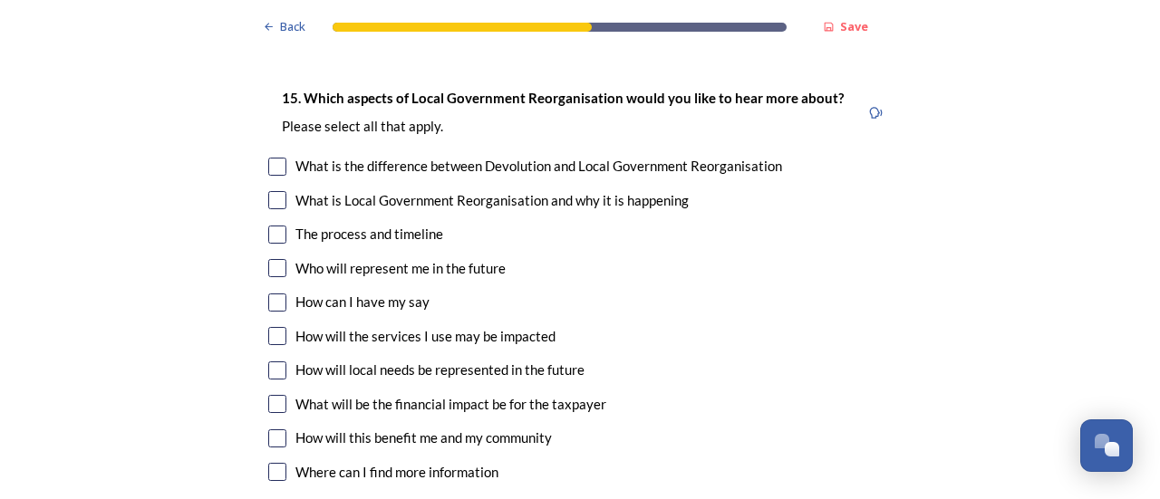
click at [272, 191] on input "checkbox" at bounding box center [277, 200] width 18 height 18
checkbox input "true"
click at [272, 226] on input "checkbox" at bounding box center [277, 235] width 18 height 18
checkbox input "true"
click at [268, 362] on input "checkbox" at bounding box center [277, 371] width 18 height 18
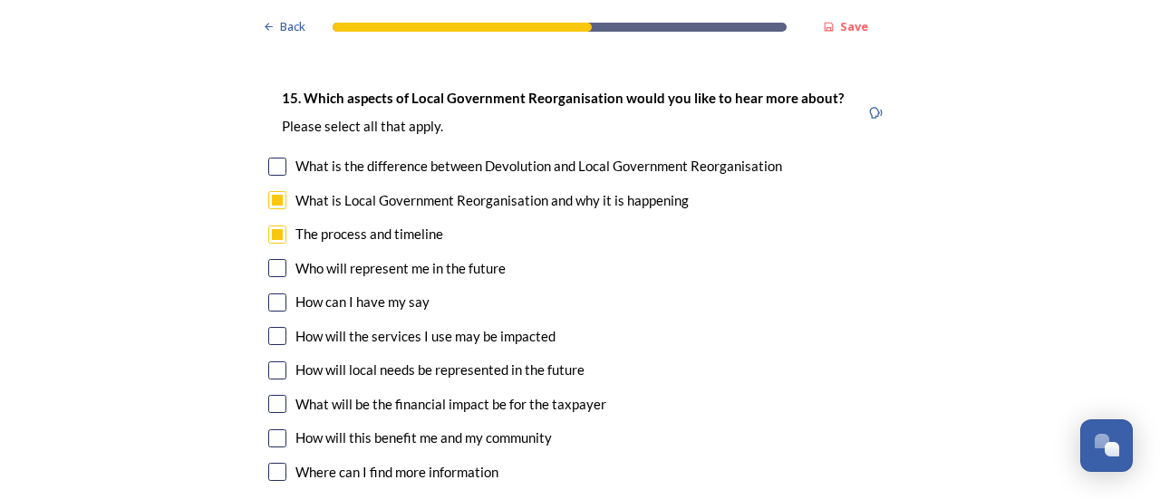
checkbox input "true"
click at [272, 395] on input "checkbox" at bounding box center [277, 404] width 18 height 18
checkbox input "true"
click at [274, 463] on input "checkbox" at bounding box center [277, 472] width 18 height 18
checkbox input "true"
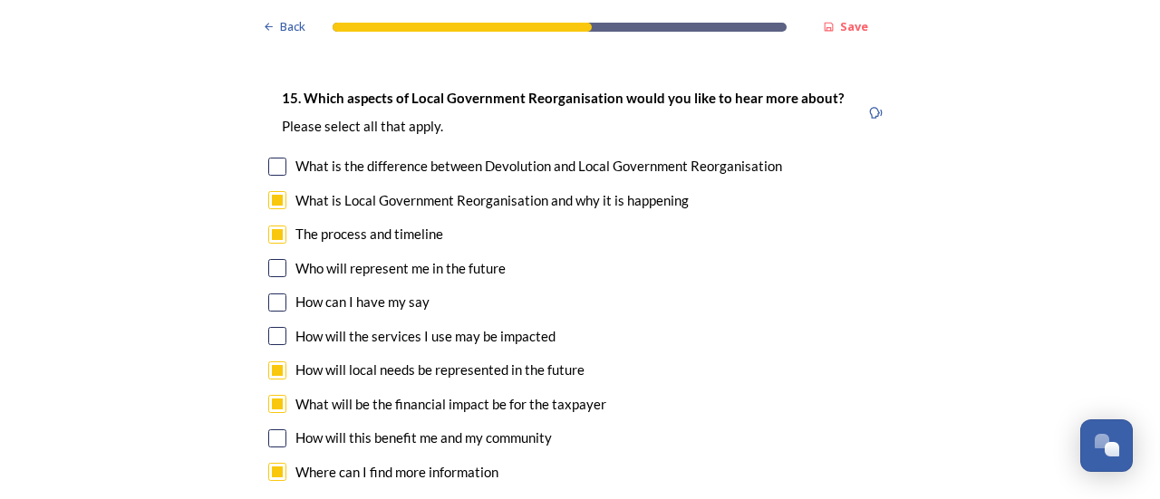
click at [275, 327] on input "checkbox" at bounding box center [277, 336] width 18 height 18
checkbox input "true"
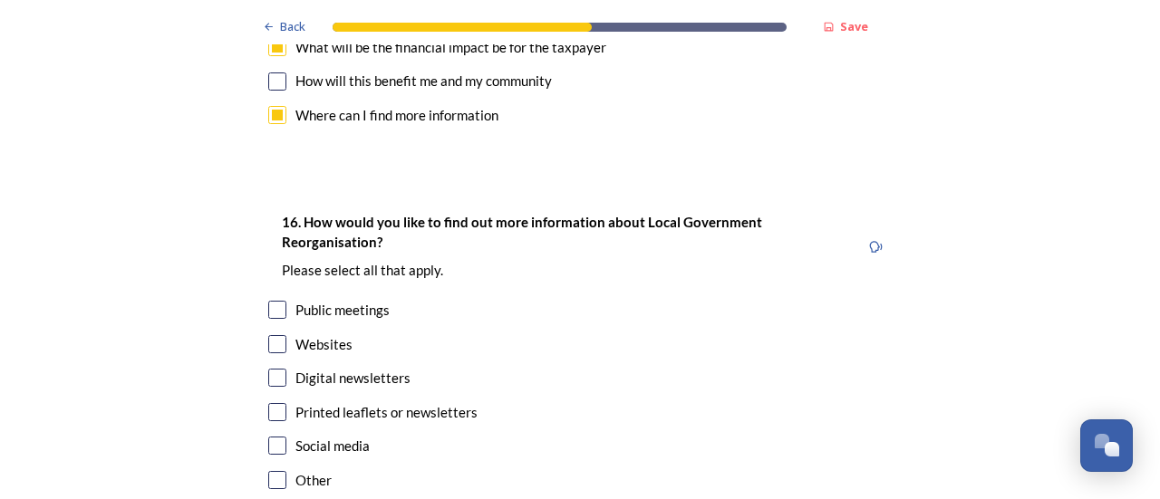
scroll to position [5347, 0]
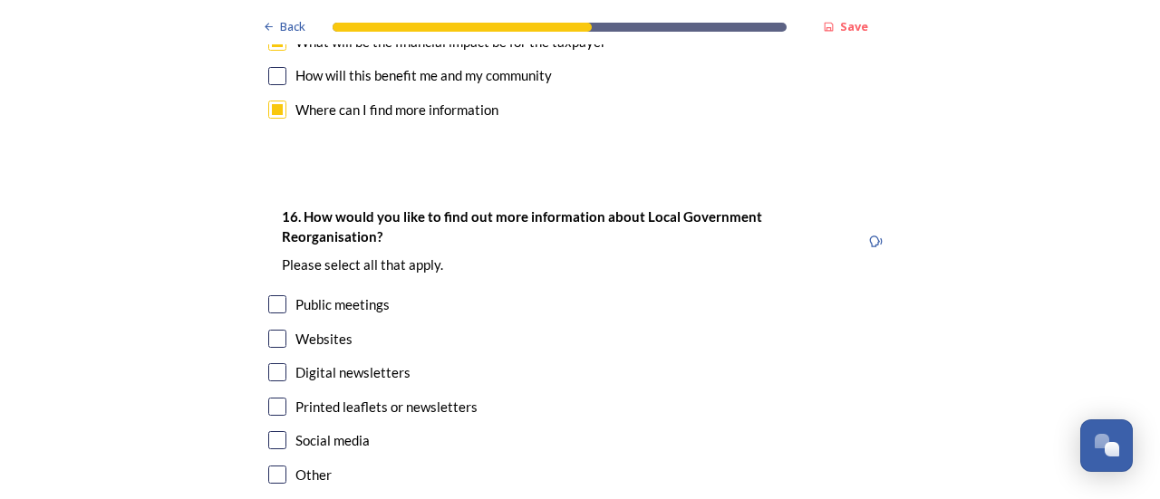
click at [271, 330] on input "checkbox" at bounding box center [277, 339] width 18 height 18
checkbox input "true"
click at [275, 363] on input "checkbox" at bounding box center [277, 372] width 18 height 18
checkbox input "true"
click at [268, 398] on input "checkbox" at bounding box center [277, 407] width 18 height 18
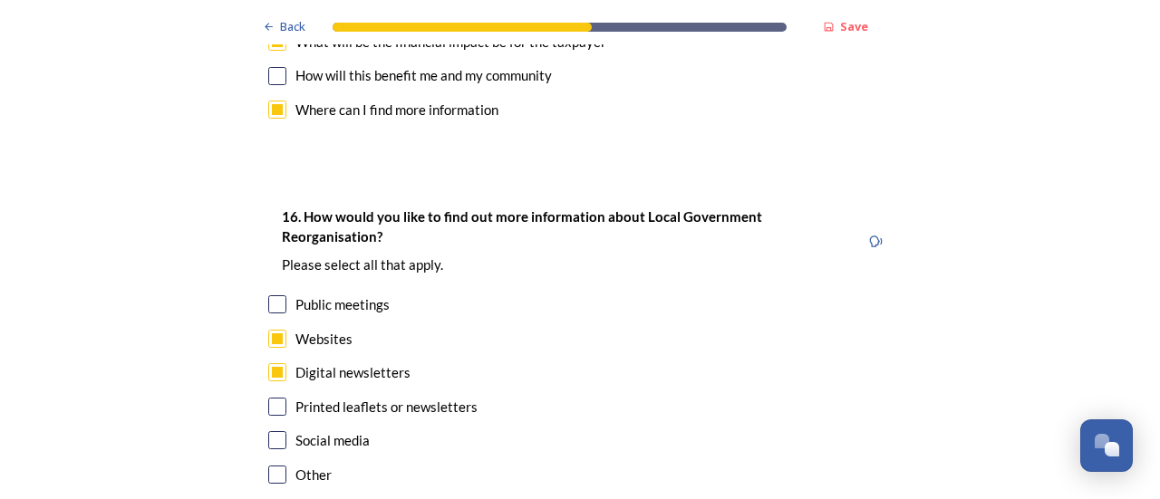
checkbox input "true"
drag, startPoint x: 275, startPoint y: 253, endPoint x: 294, endPoint y: 262, distance: 20.3
click at [277, 295] on input "checkbox" at bounding box center [277, 304] width 18 height 18
checkbox input "true"
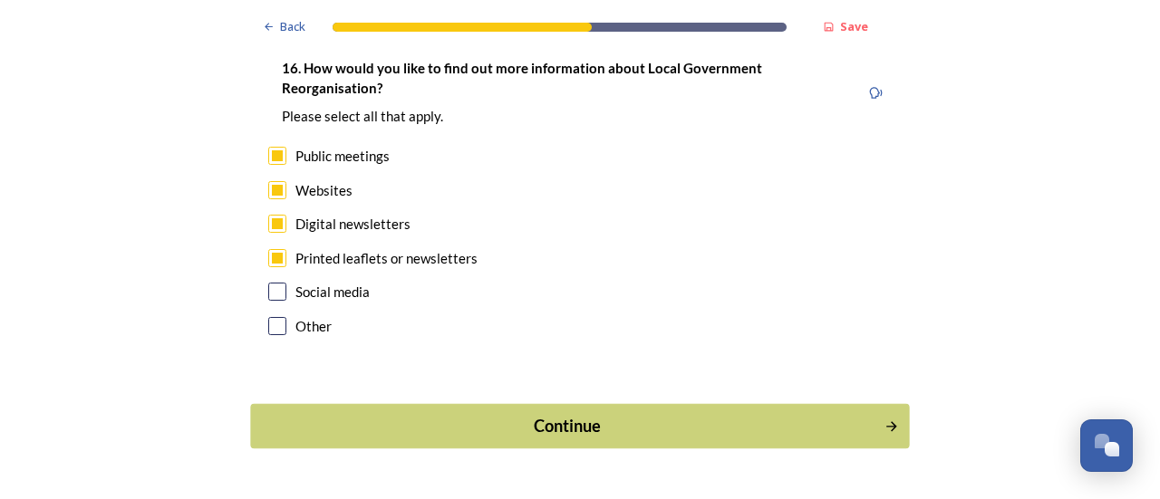
click at [577, 414] on div "Continue" at bounding box center [568, 426] width 614 height 24
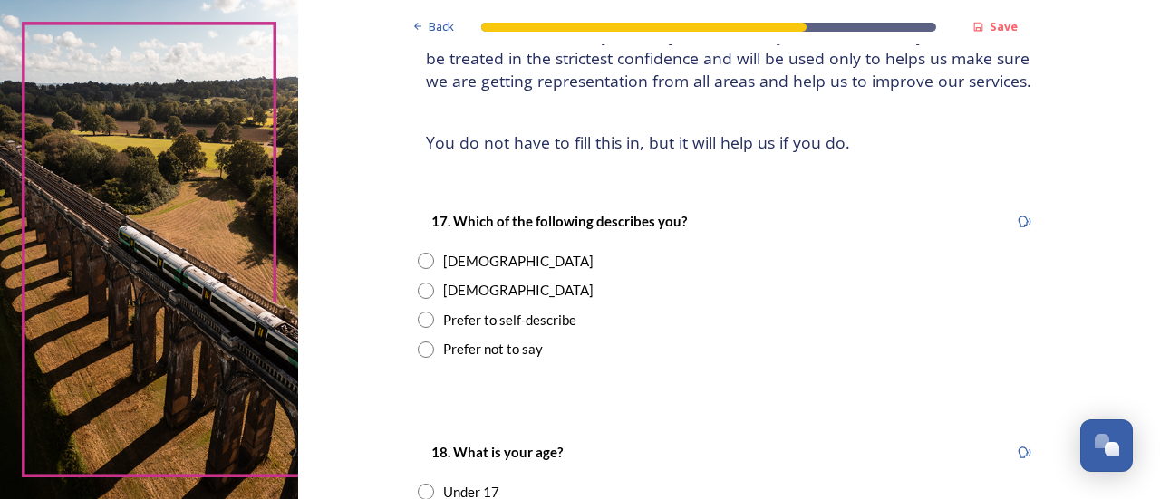
scroll to position [181, 0]
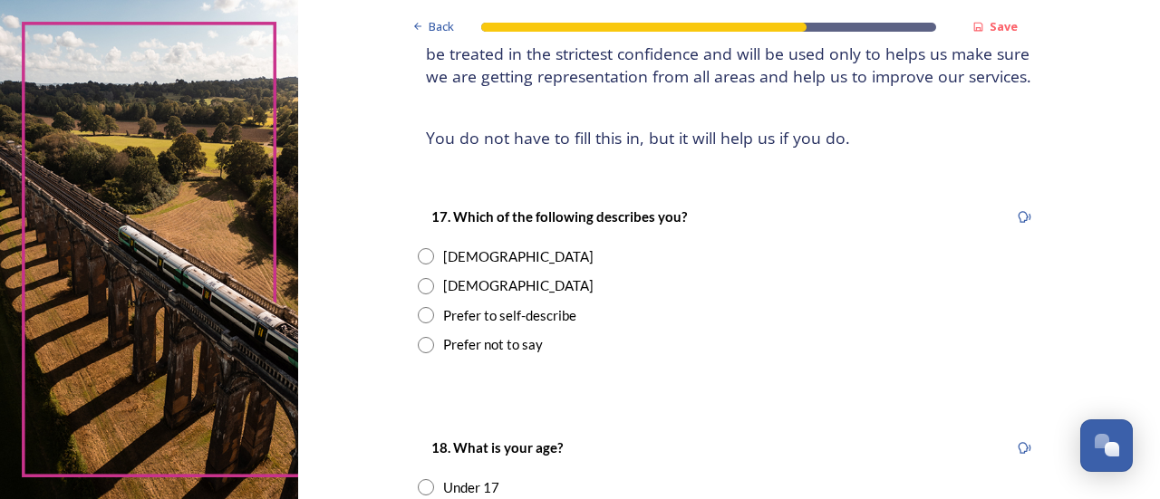
click at [418, 284] on input "radio" at bounding box center [426, 286] width 16 height 16
radio input "true"
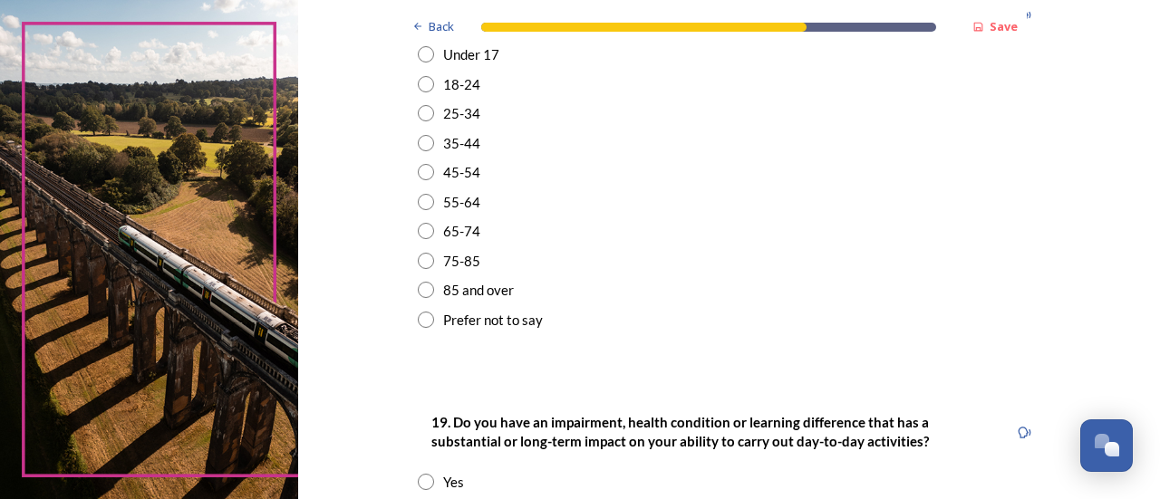
scroll to position [634, 0]
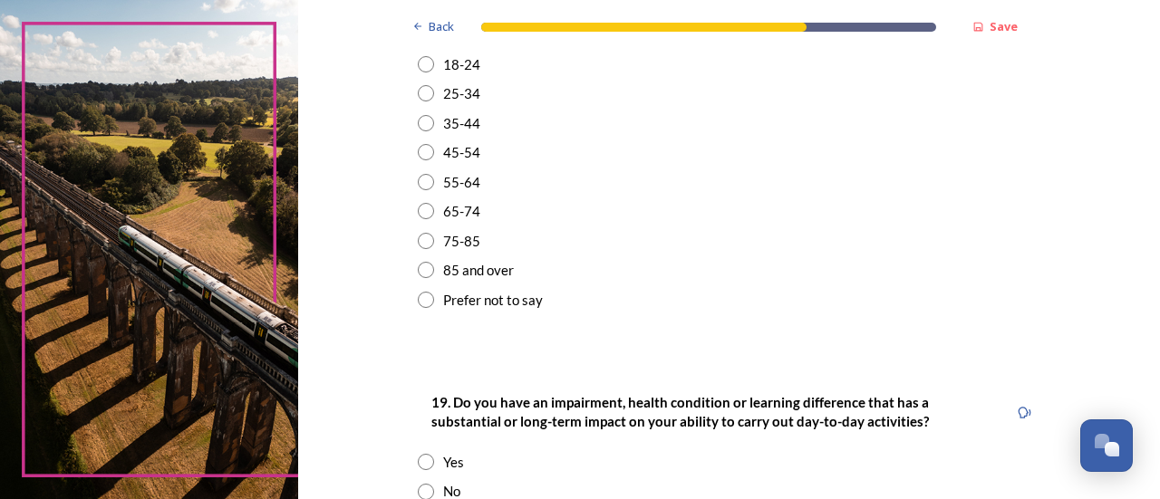
click at [418, 211] on input "radio" at bounding box center [426, 211] width 16 height 16
radio input "true"
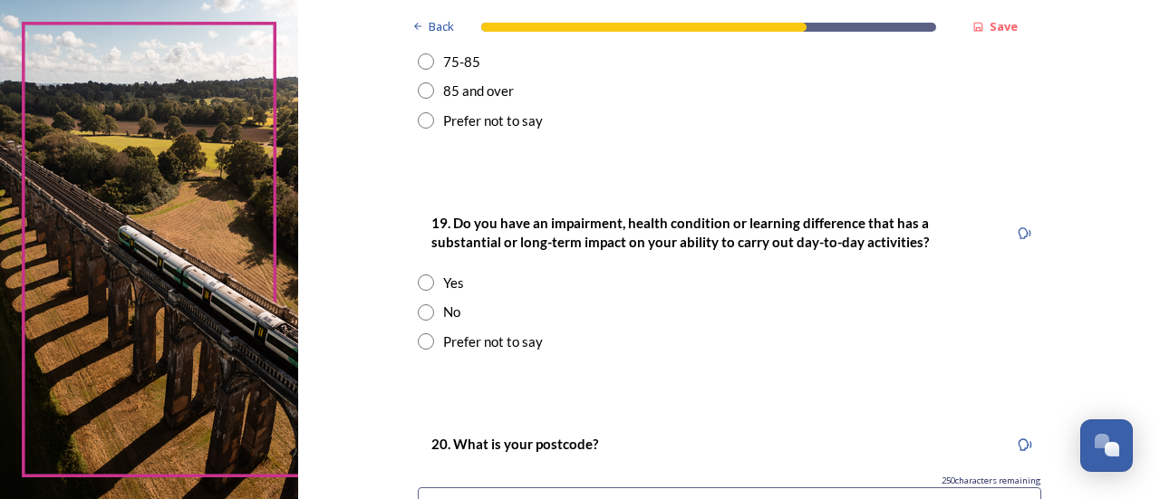
scroll to position [816, 0]
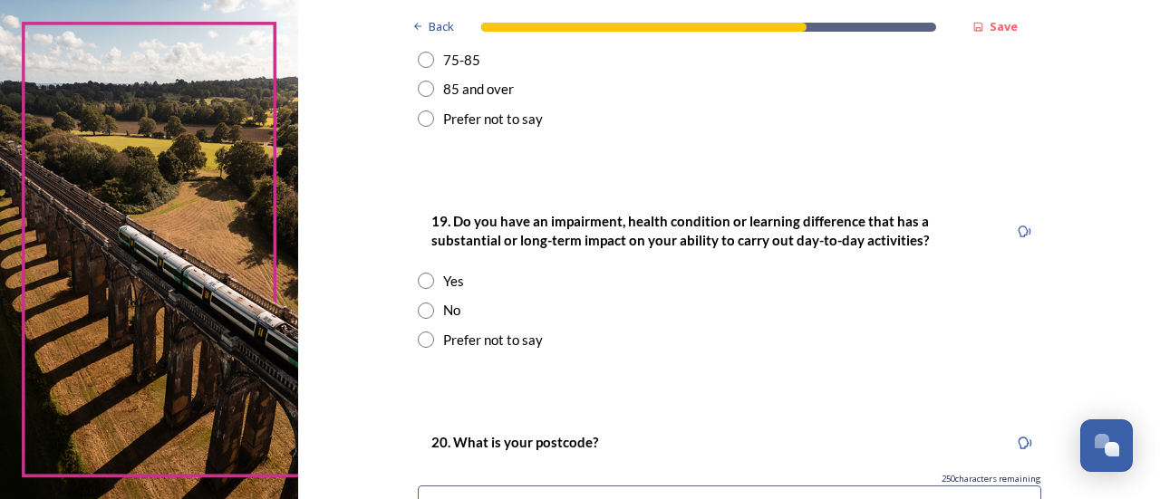
click at [420, 310] on input "radio" at bounding box center [426, 311] width 16 height 16
radio input "true"
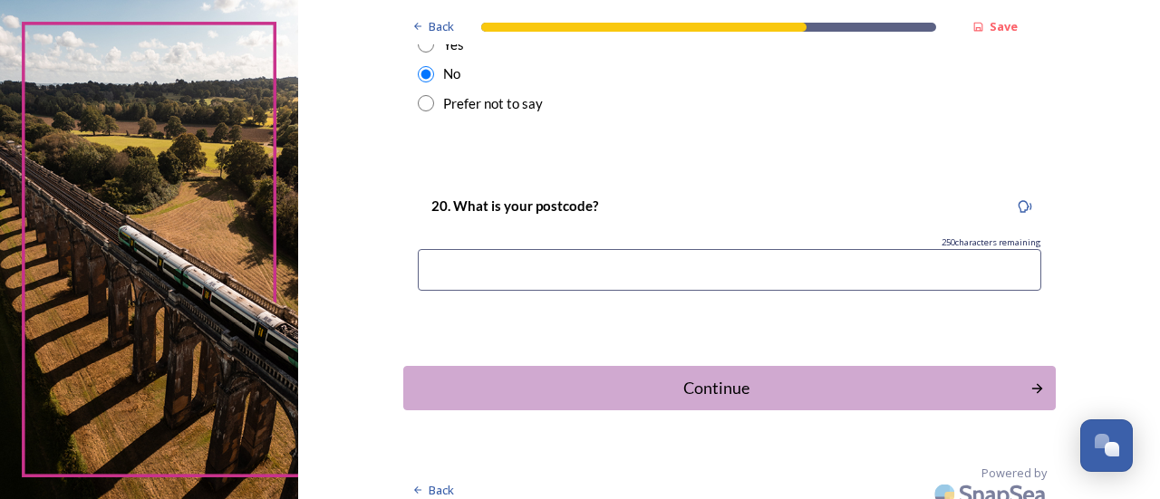
scroll to position [1067, 0]
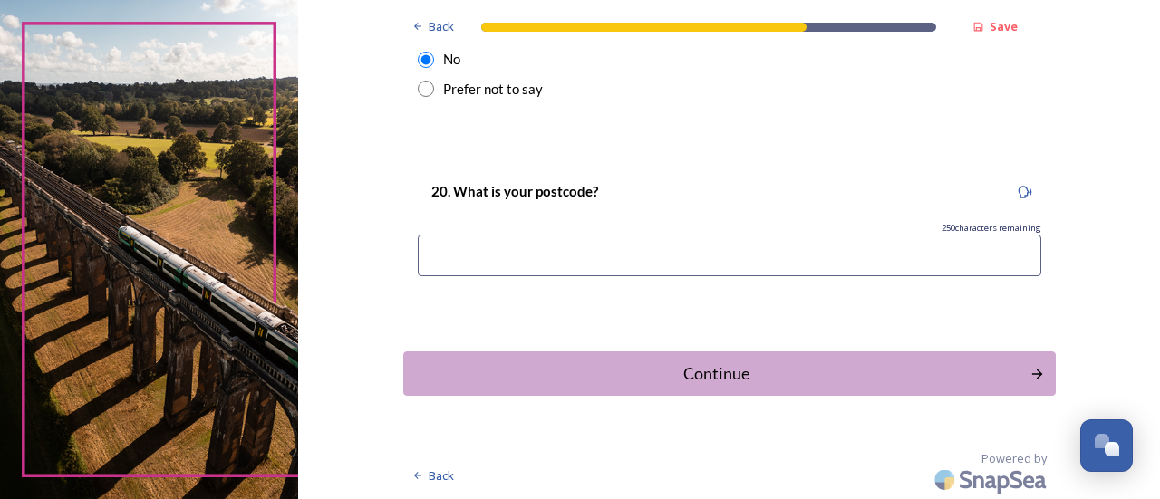
click at [481, 259] on input at bounding box center [729, 256] width 623 height 42
type input "RH110HN"
click at [700, 371] on div "Continue" at bounding box center [717, 374] width 614 height 24
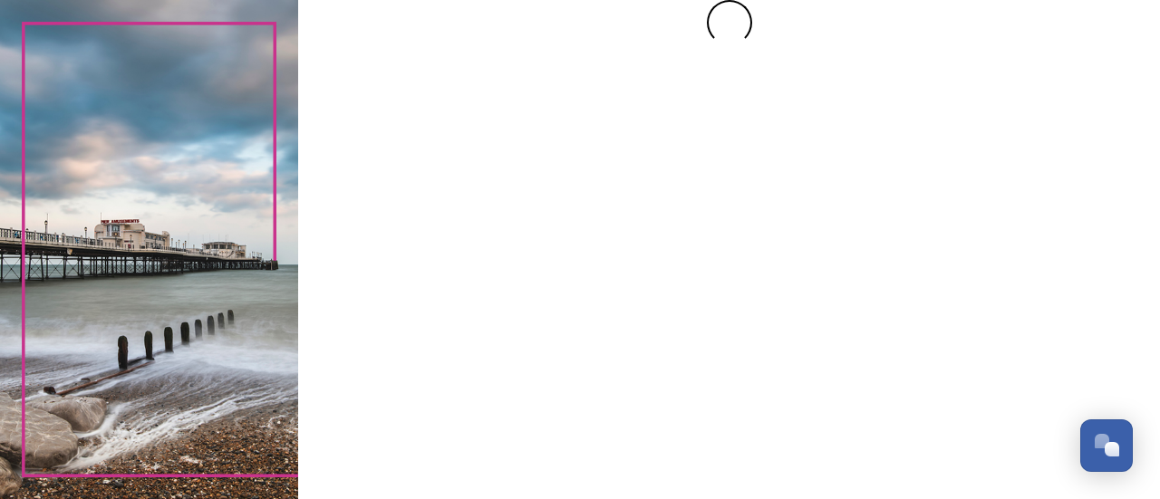
scroll to position [0, 0]
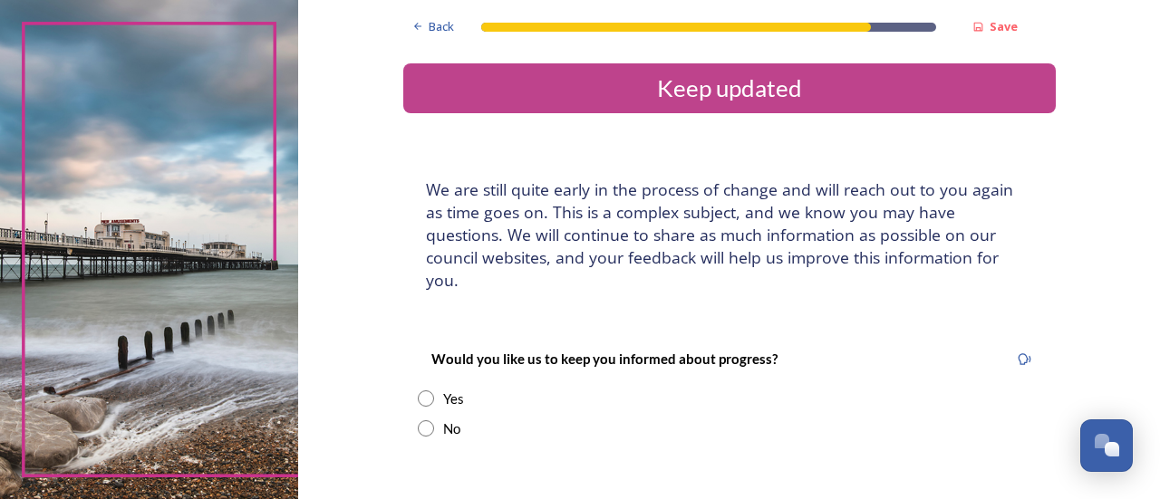
click at [418, 391] on input "radio" at bounding box center [426, 399] width 16 height 16
radio input "true"
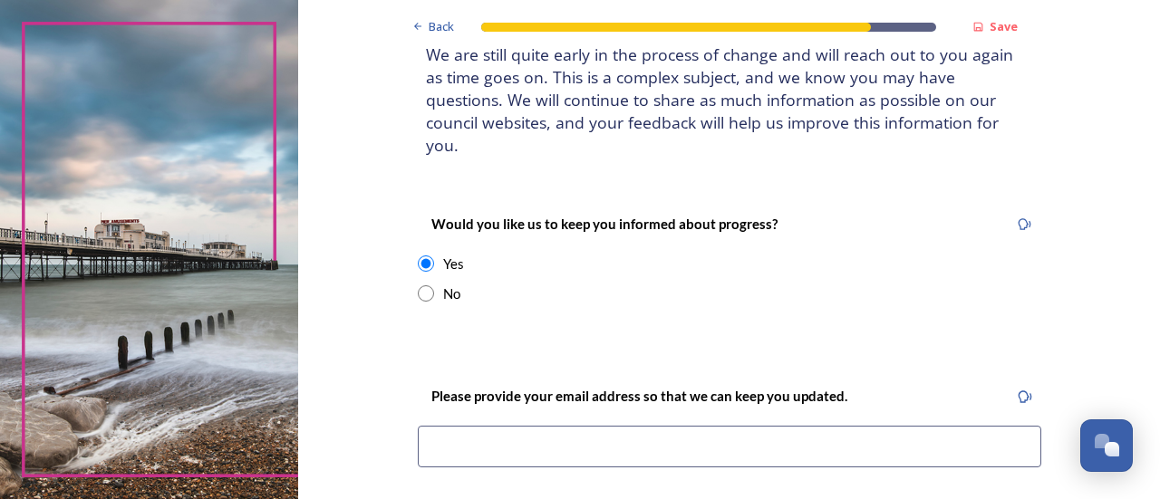
scroll to position [181, 0]
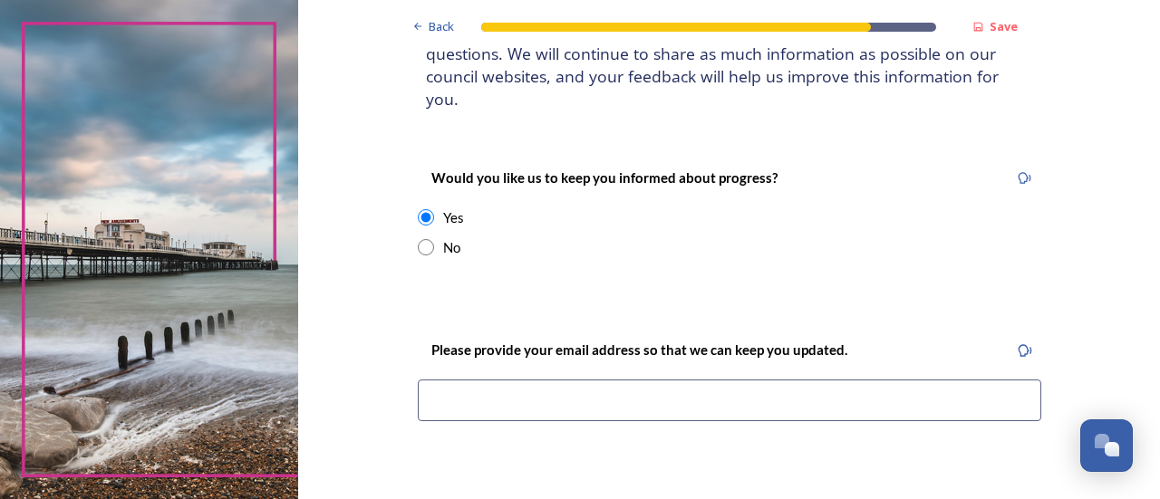
click at [569, 384] on input at bounding box center [729, 401] width 623 height 42
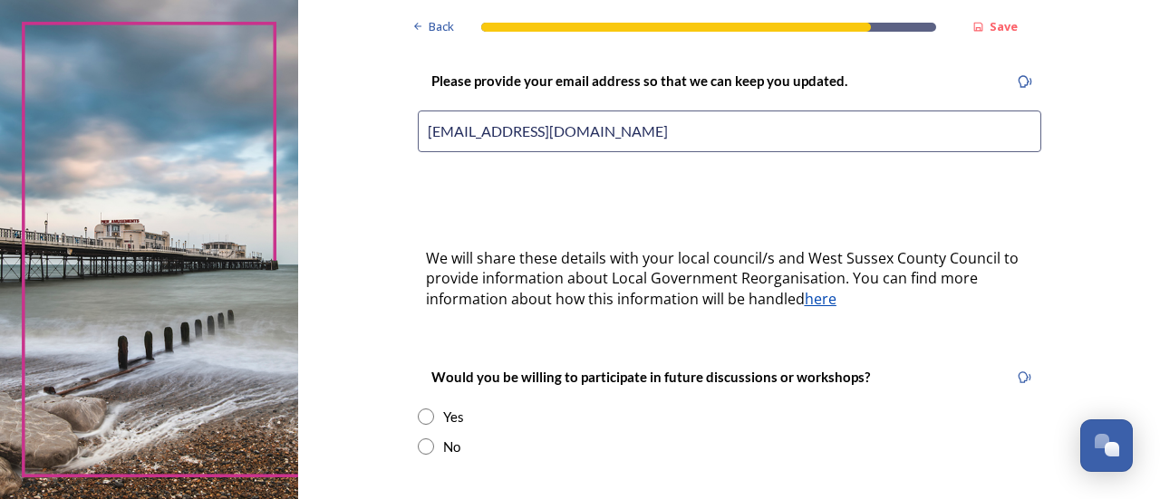
scroll to position [453, 0]
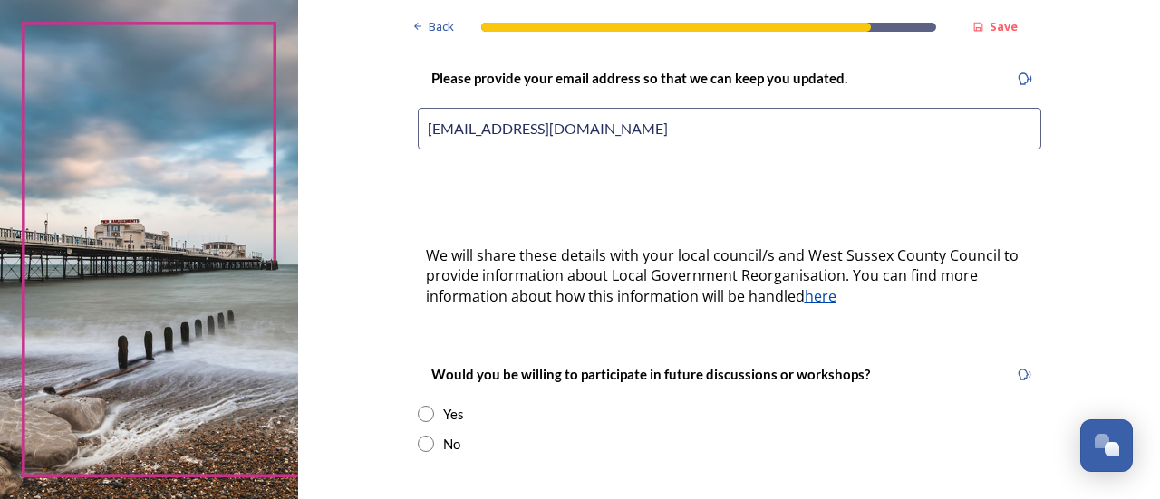
type input "[EMAIL_ADDRESS][DOMAIN_NAME]"
click at [418, 406] on input "radio" at bounding box center [426, 414] width 16 height 16
radio input "true"
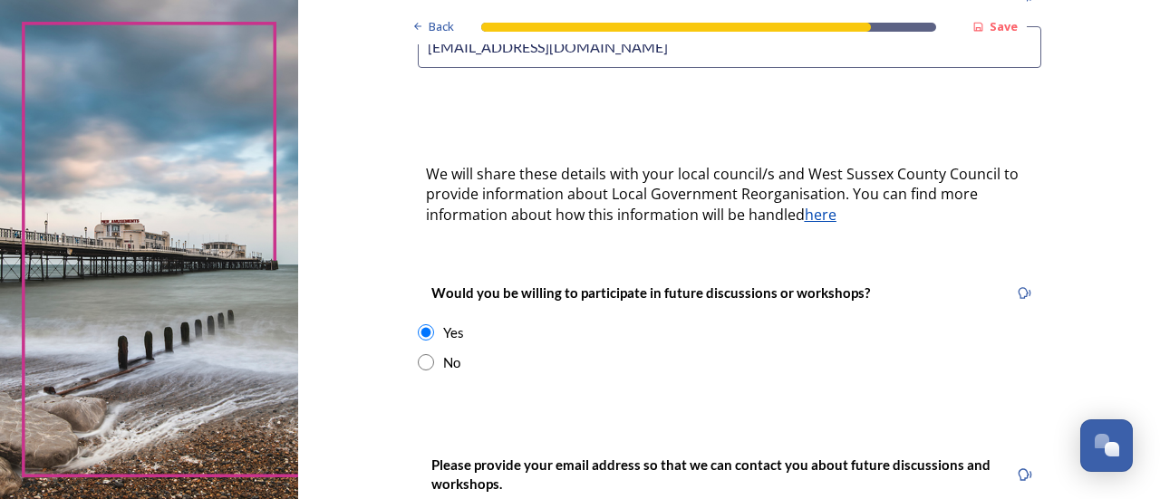
scroll to position [634, 0]
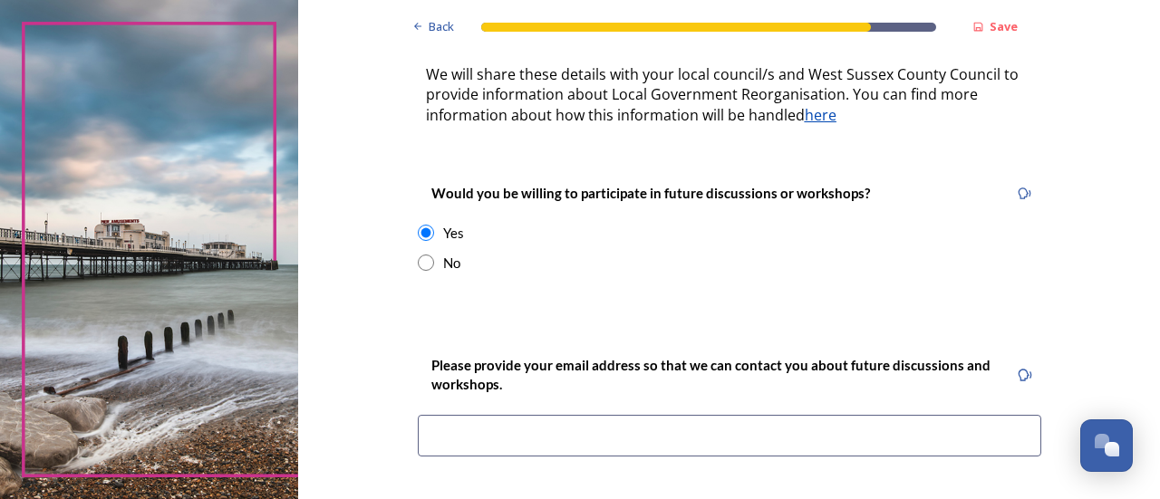
click at [522, 415] on input at bounding box center [729, 436] width 623 height 42
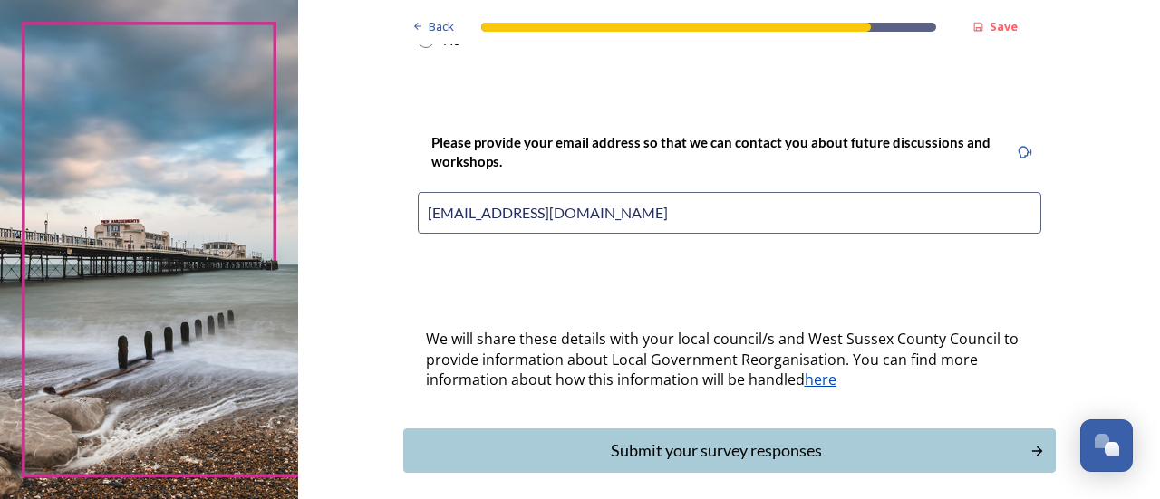
scroll to position [912, 0]
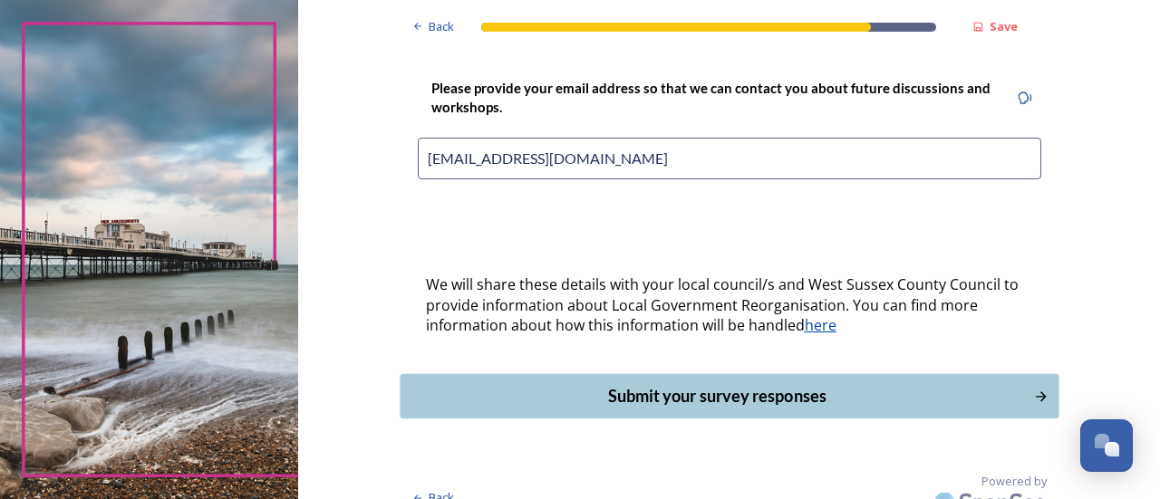
type input "[EMAIL_ADDRESS][DOMAIN_NAME]"
click at [674, 384] on div "Submit your survey responses" at bounding box center [717, 396] width 614 height 24
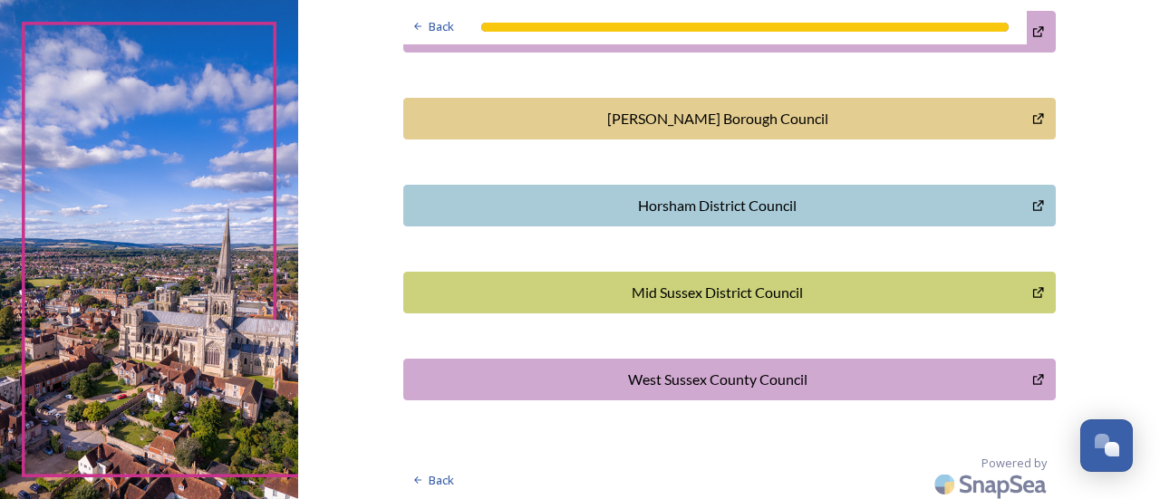
scroll to position [663, 0]
